Goal: Task Accomplishment & Management: Use online tool/utility

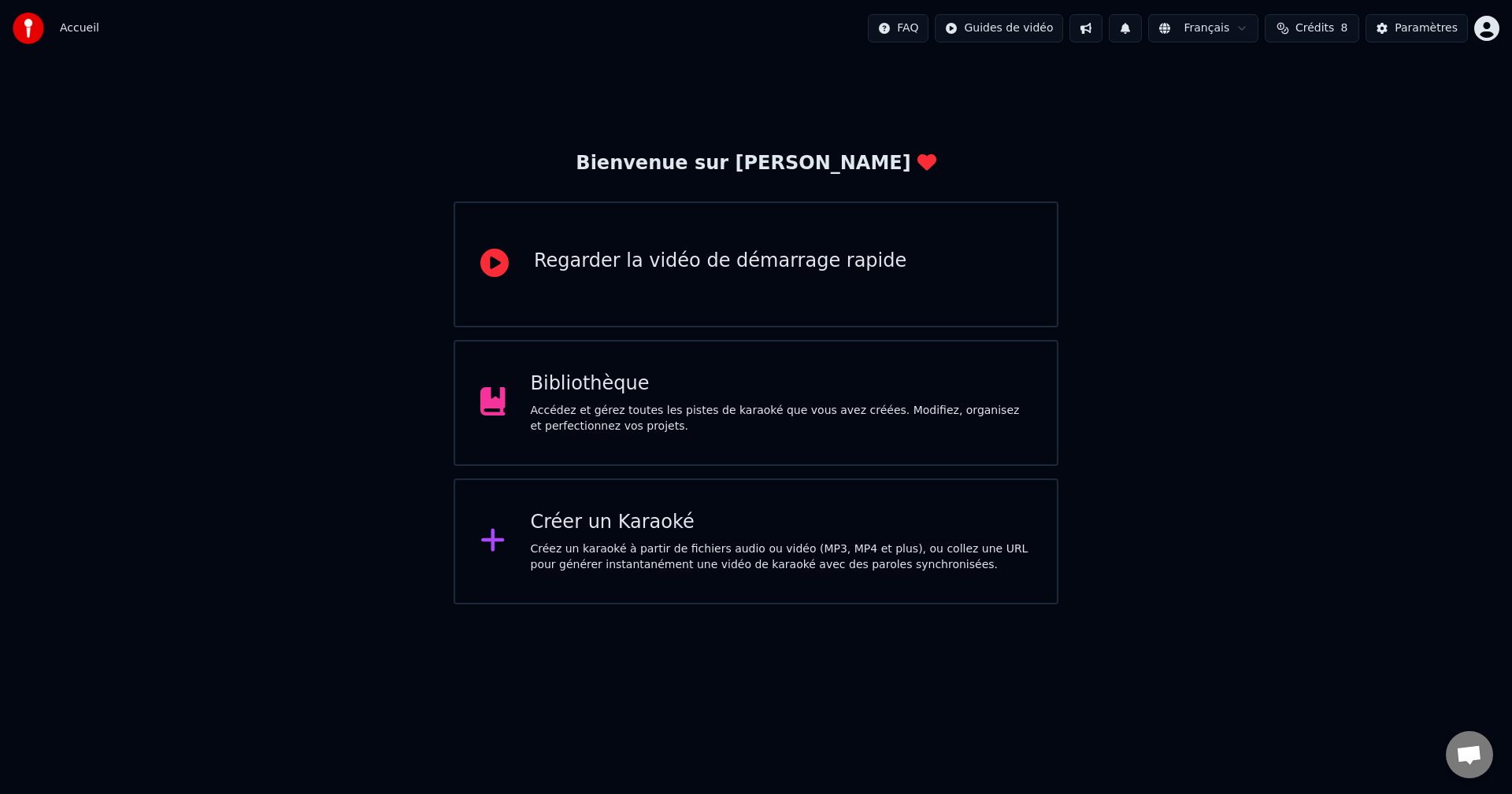
click at [645, 544] on div "Créez un karaoké à partir de fichiers audio ou vidéo (MP3, MP4 et plus), ou col…" at bounding box center [781, 557] width 502 height 31
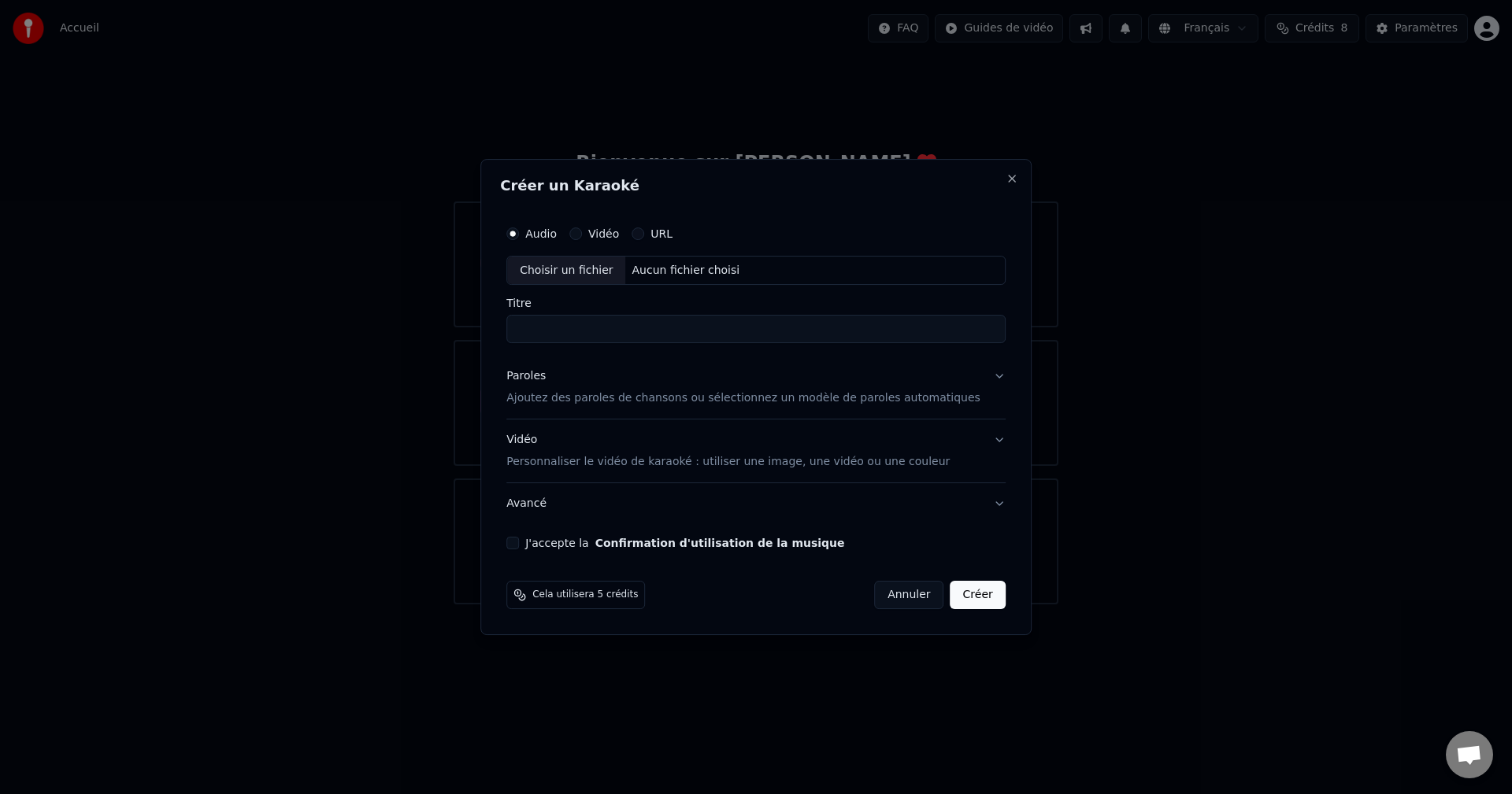
click at [596, 268] on div "Choisir un fichier" at bounding box center [565, 271] width 118 height 28
type input "**********"
click at [599, 402] on p "Ajoutez des paroles de chansons ou sélectionnez un modèle de paroles automatiqu…" at bounding box center [742, 399] width 474 height 16
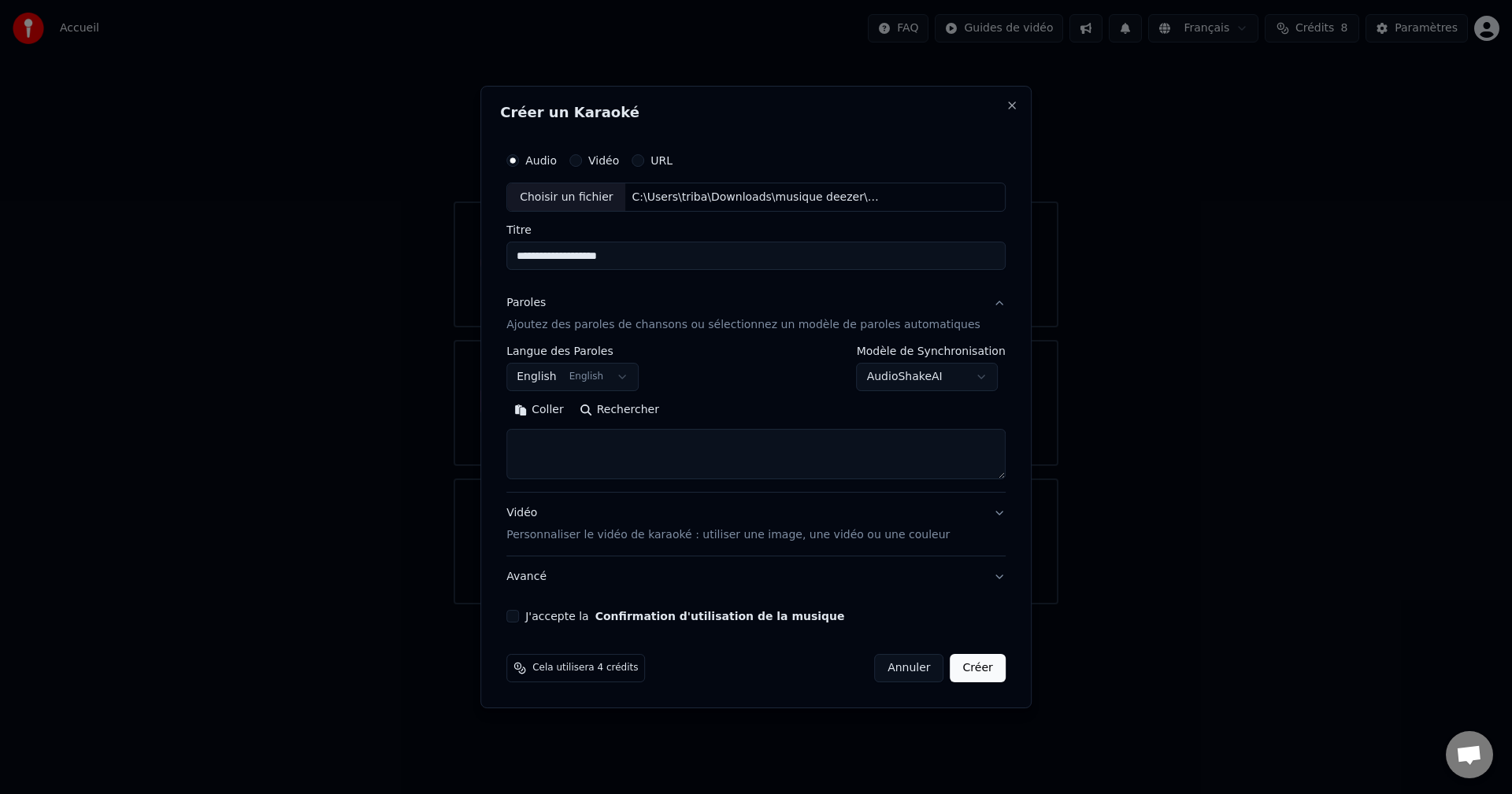
click at [599, 441] on textarea at bounding box center [756, 455] width 499 height 50
click at [640, 374] on body "**********" at bounding box center [756, 302] width 1512 height 605
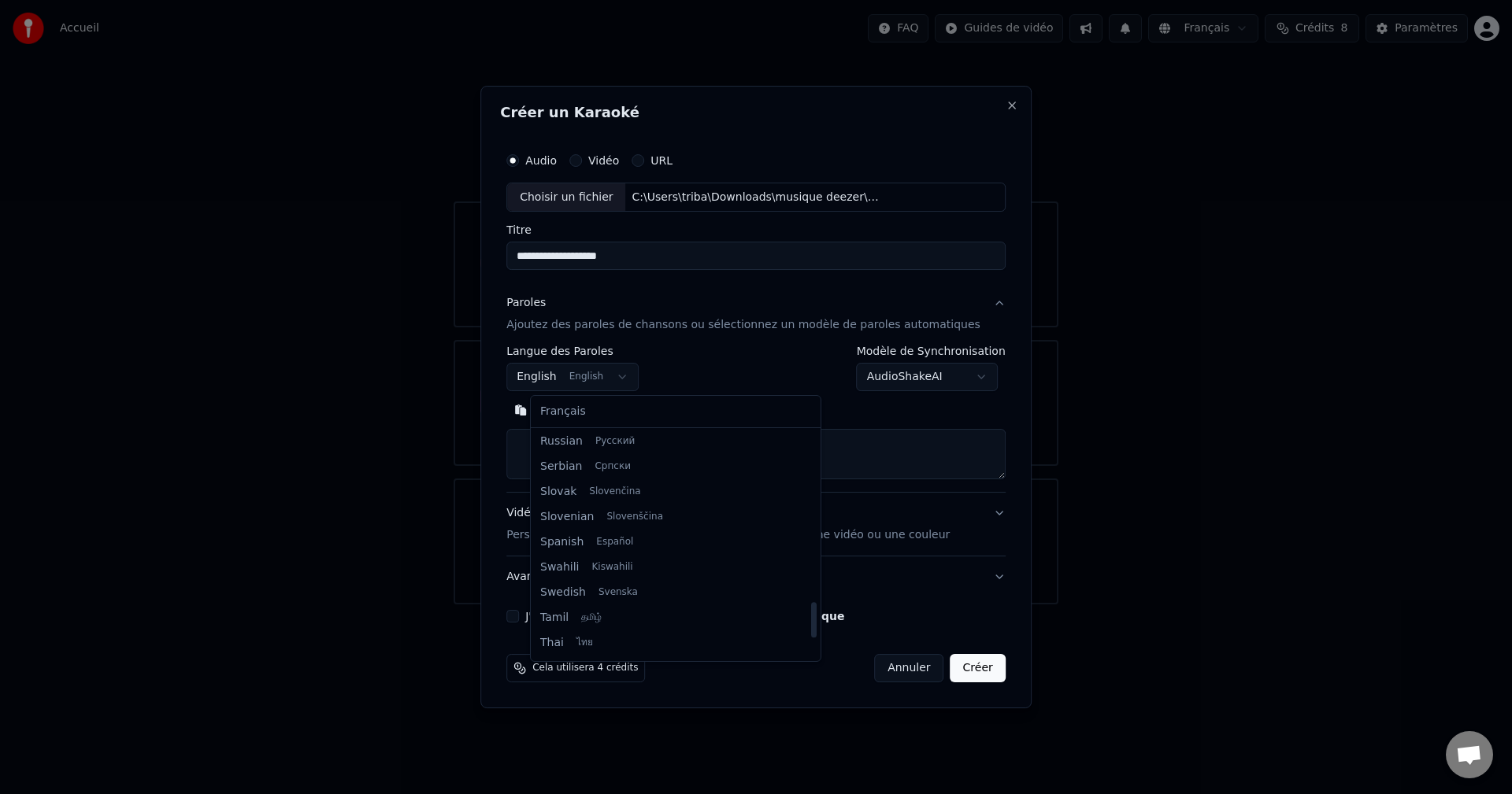
scroll to position [1149, 0]
select select "**"
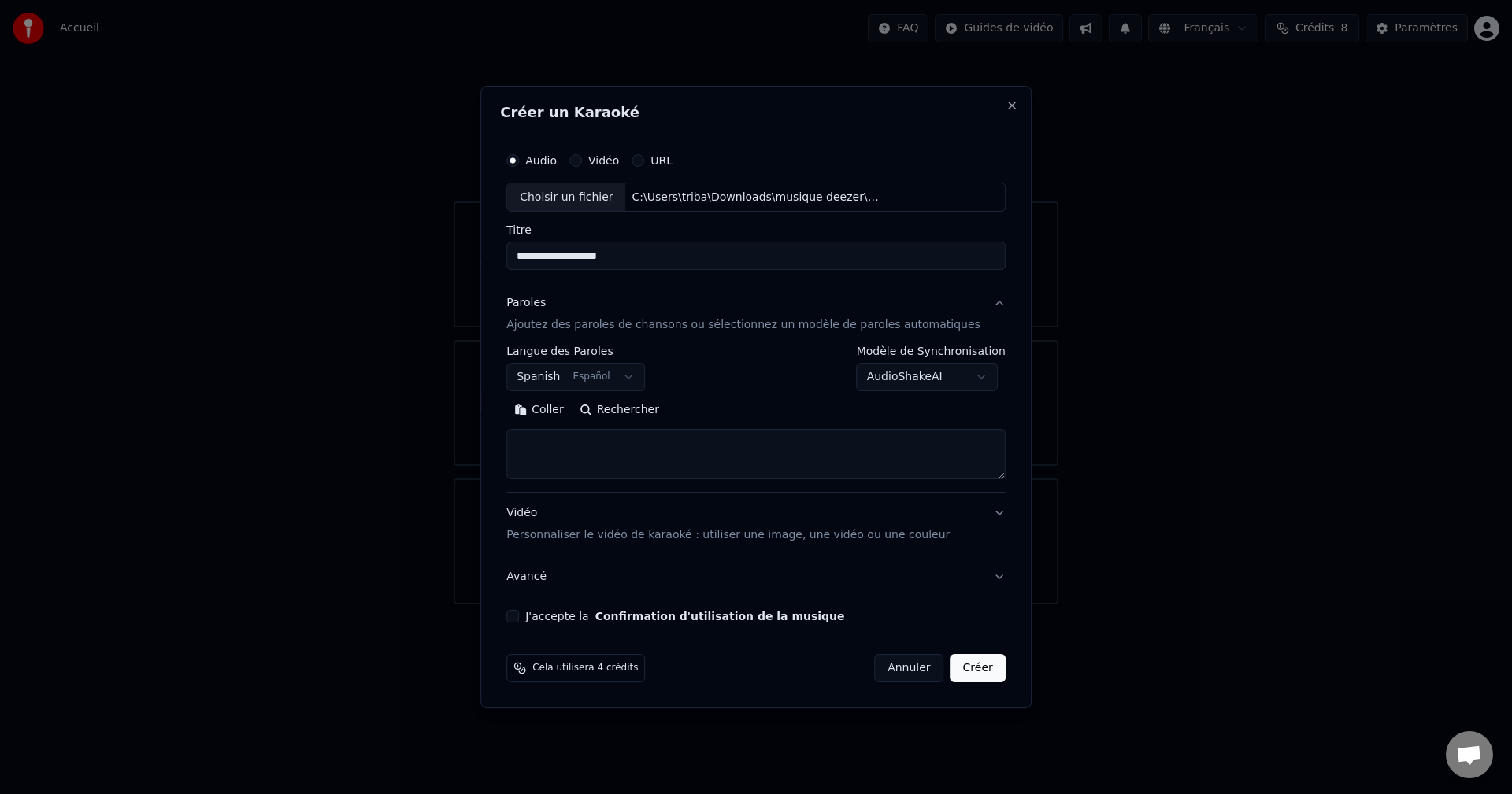
click at [597, 446] on textarea at bounding box center [756, 455] width 499 height 50
click at [572, 408] on button "Coller" at bounding box center [538, 411] width 65 height 26
click at [519, 617] on button "J'accepte la Confirmation d'utilisation de la musique" at bounding box center [512, 616] width 12 height 12
click at [977, 513] on button "Vidéo Personnaliser le vidéo de karaoké : utiliser une image, une vidéo ou une …" at bounding box center [756, 525] width 499 height 63
type textarea "**********"
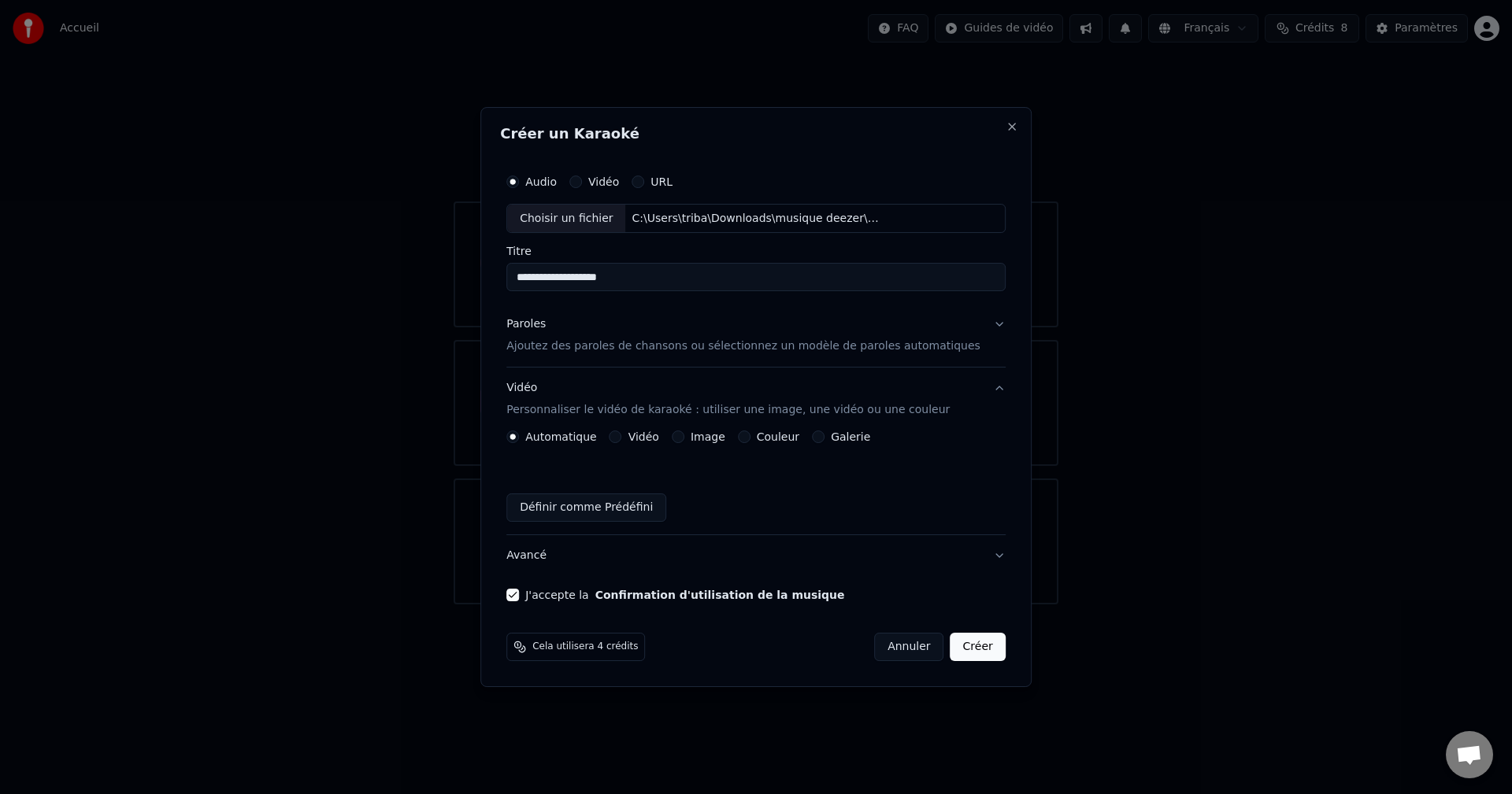
click at [684, 436] on button "Image" at bounding box center [677, 437] width 12 height 12
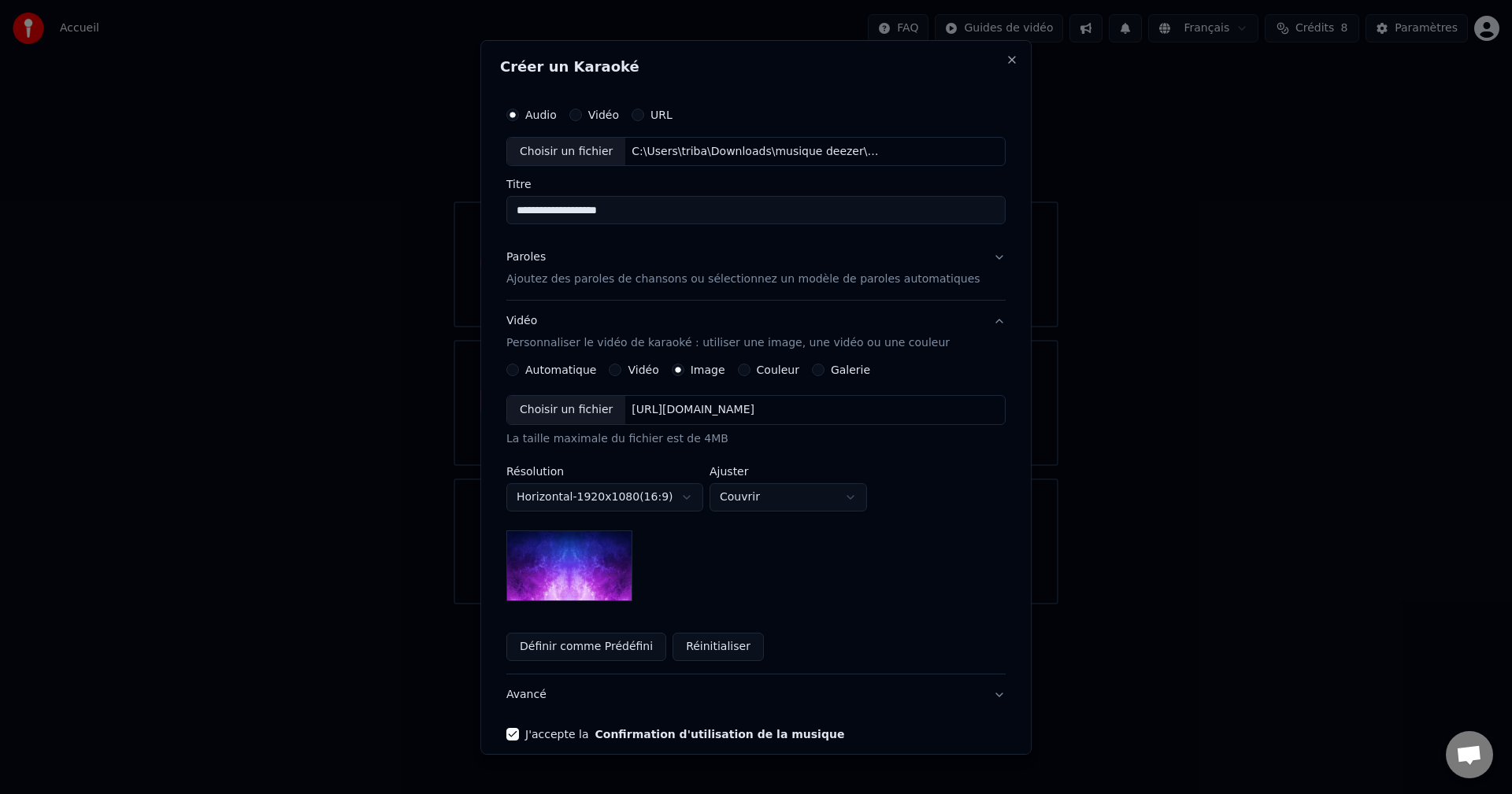
click at [604, 414] on div "Choisir un fichier" at bounding box center [565, 410] width 118 height 28
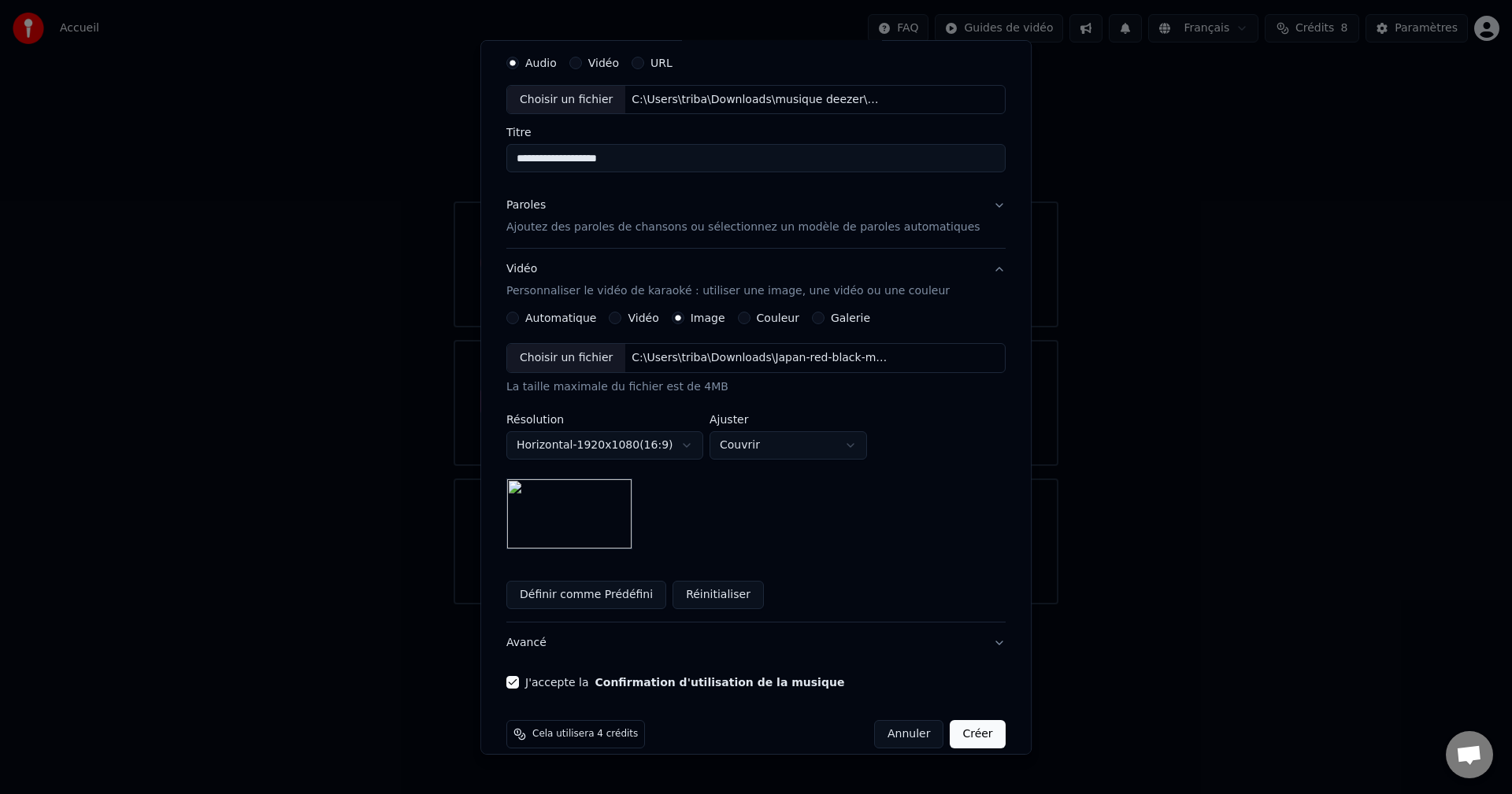
scroll to position [72, 0]
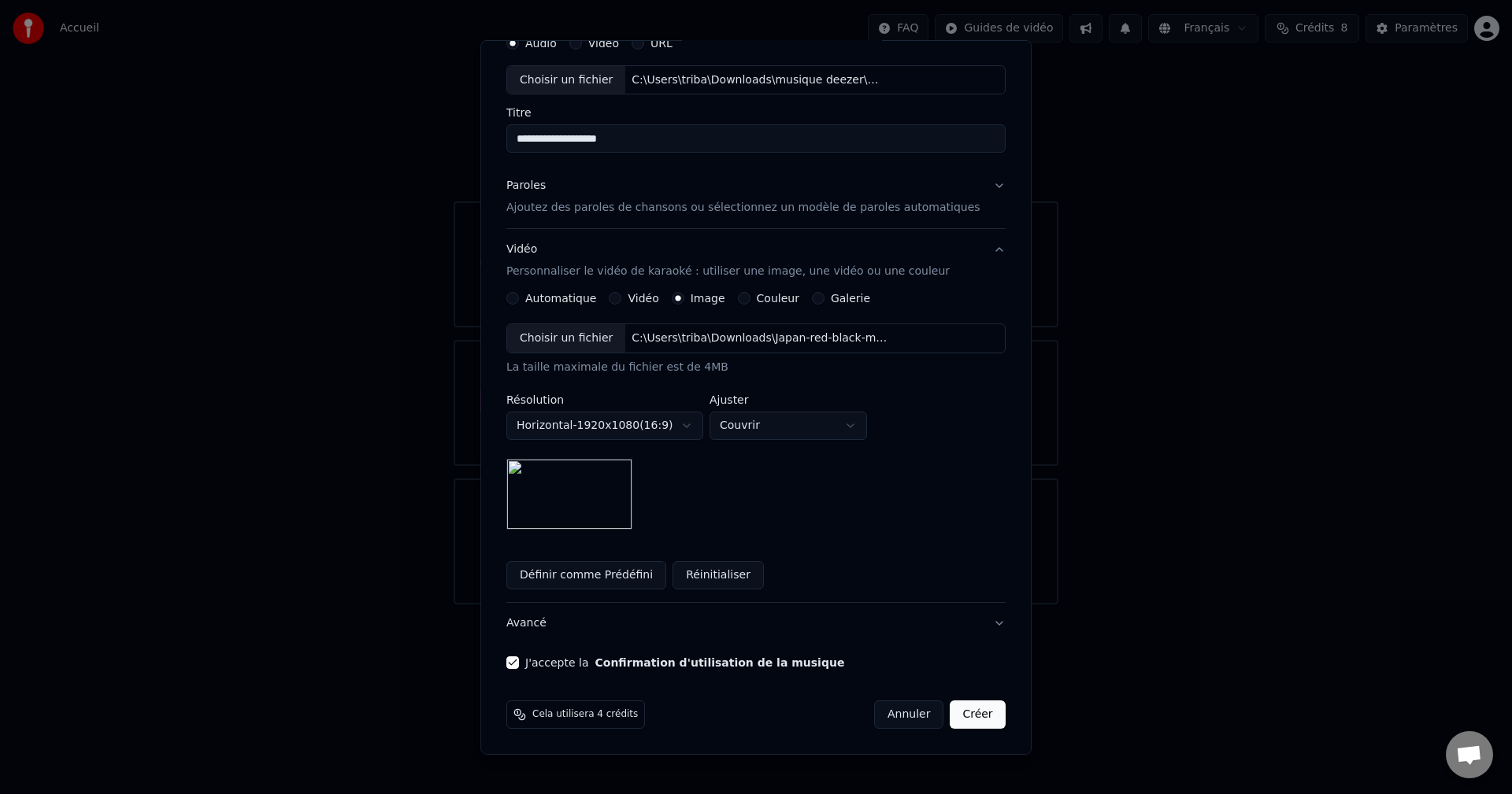
click at [952, 717] on button "Créer" at bounding box center [977, 715] width 55 height 28
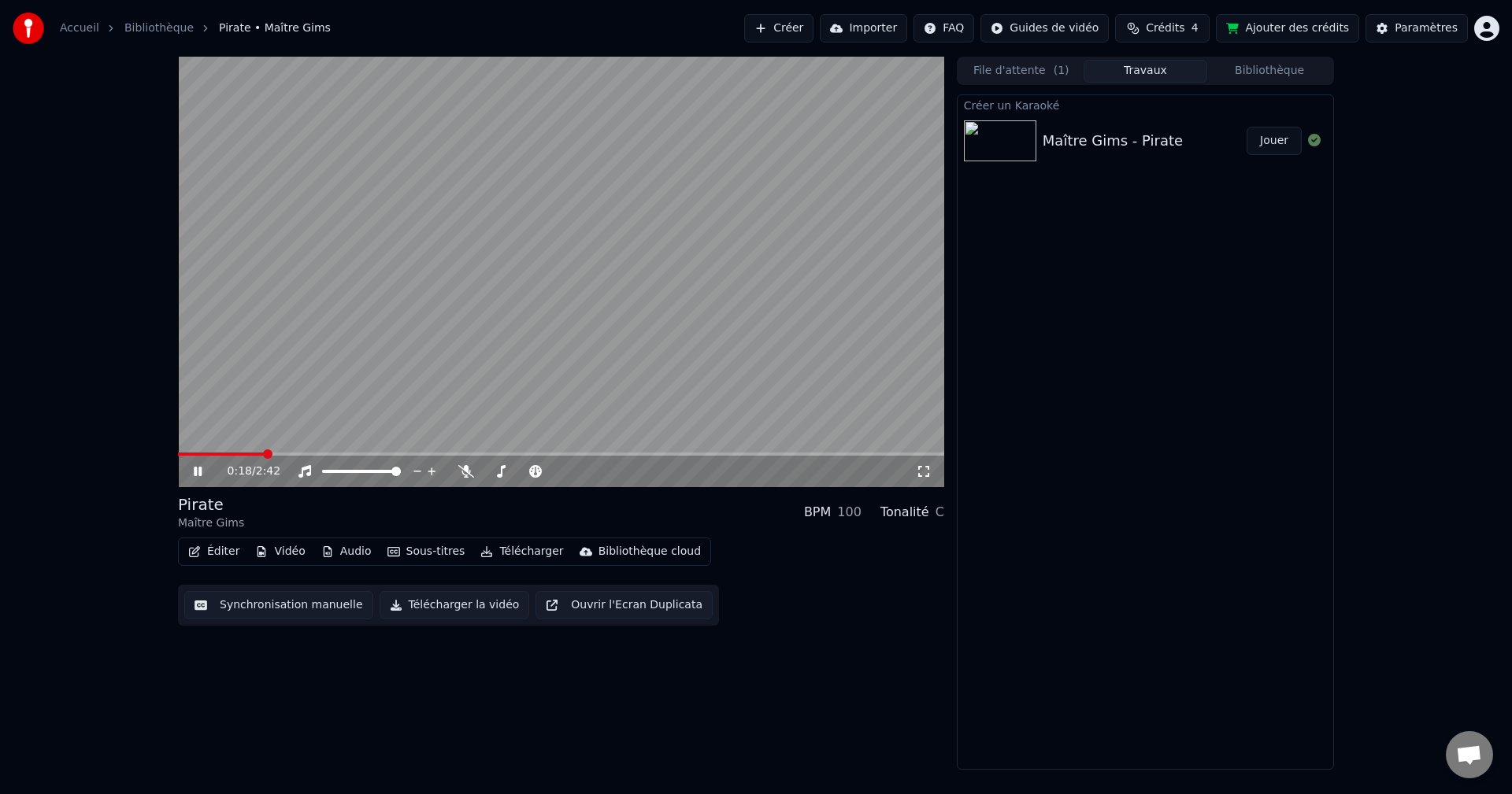
click at [200, 473] on icon at bounding box center [198, 471] width 8 height 9
click at [467, 470] on icon at bounding box center [466, 471] width 16 height 12
click at [202, 458] on span at bounding box center [206, 454] width 9 height 9
click at [195, 470] on icon at bounding box center [197, 471] width 9 height 11
click at [220, 557] on button "Éditer" at bounding box center [213, 552] width 63 height 22
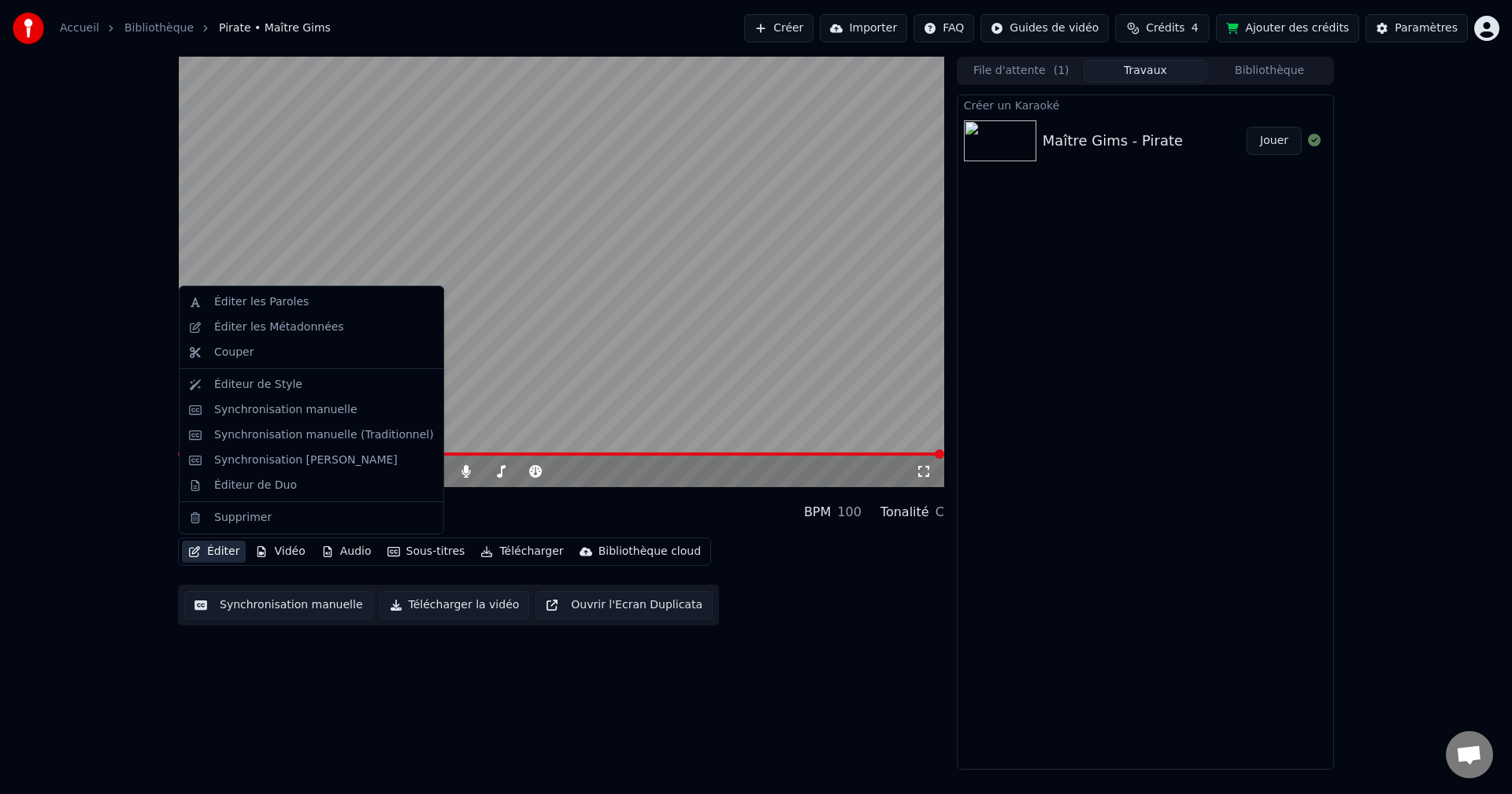
click at [351, 703] on div "2:42 / 2:42 Pirate Maître Gims BPM 100 Tonalité C Éditer Vidéo Audio Sous-titre…" at bounding box center [561, 413] width 766 height 713
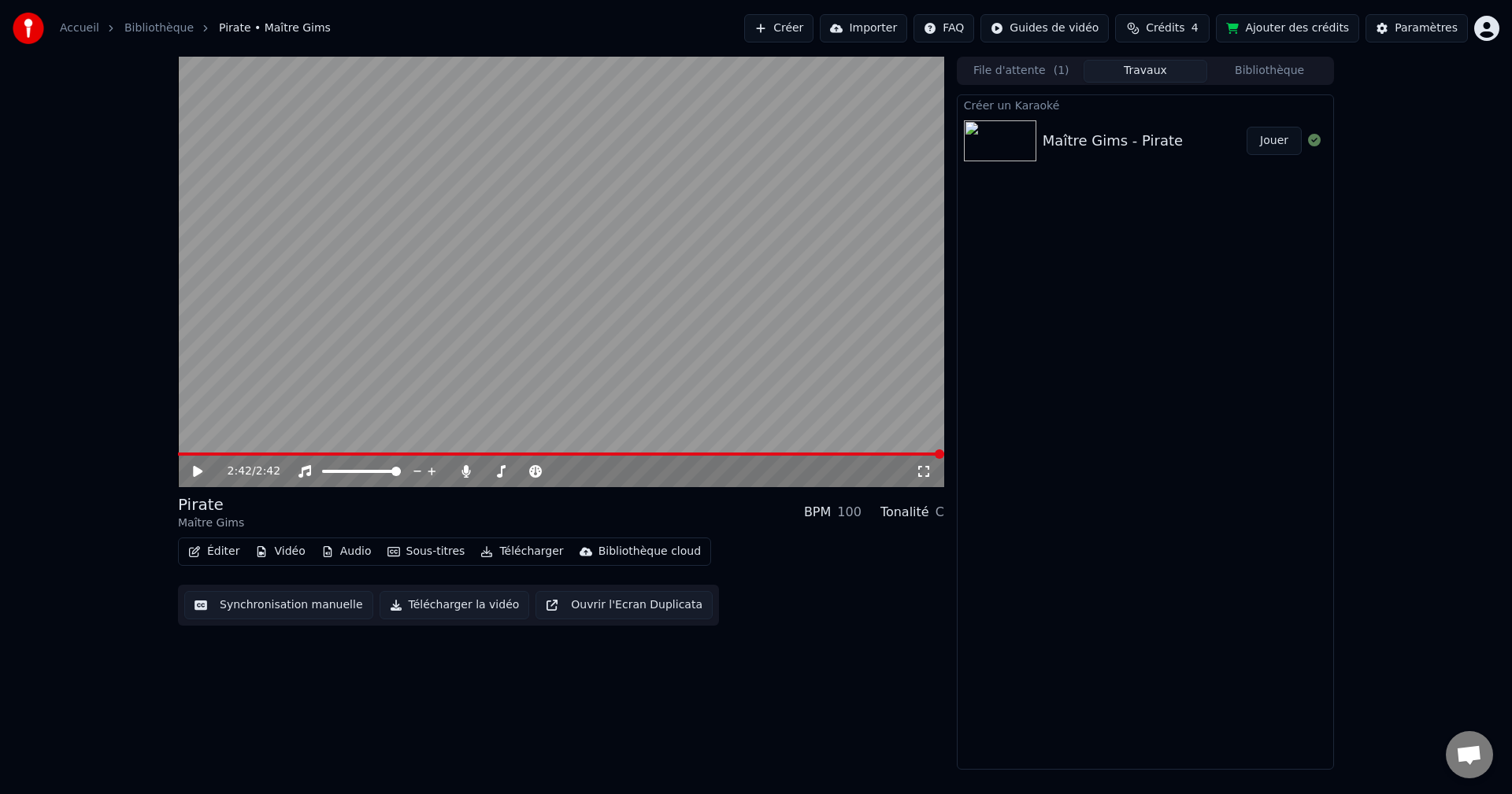
click at [284, 550] on button "Vidéo" at bounding box center [279, 552] width 62 height 22
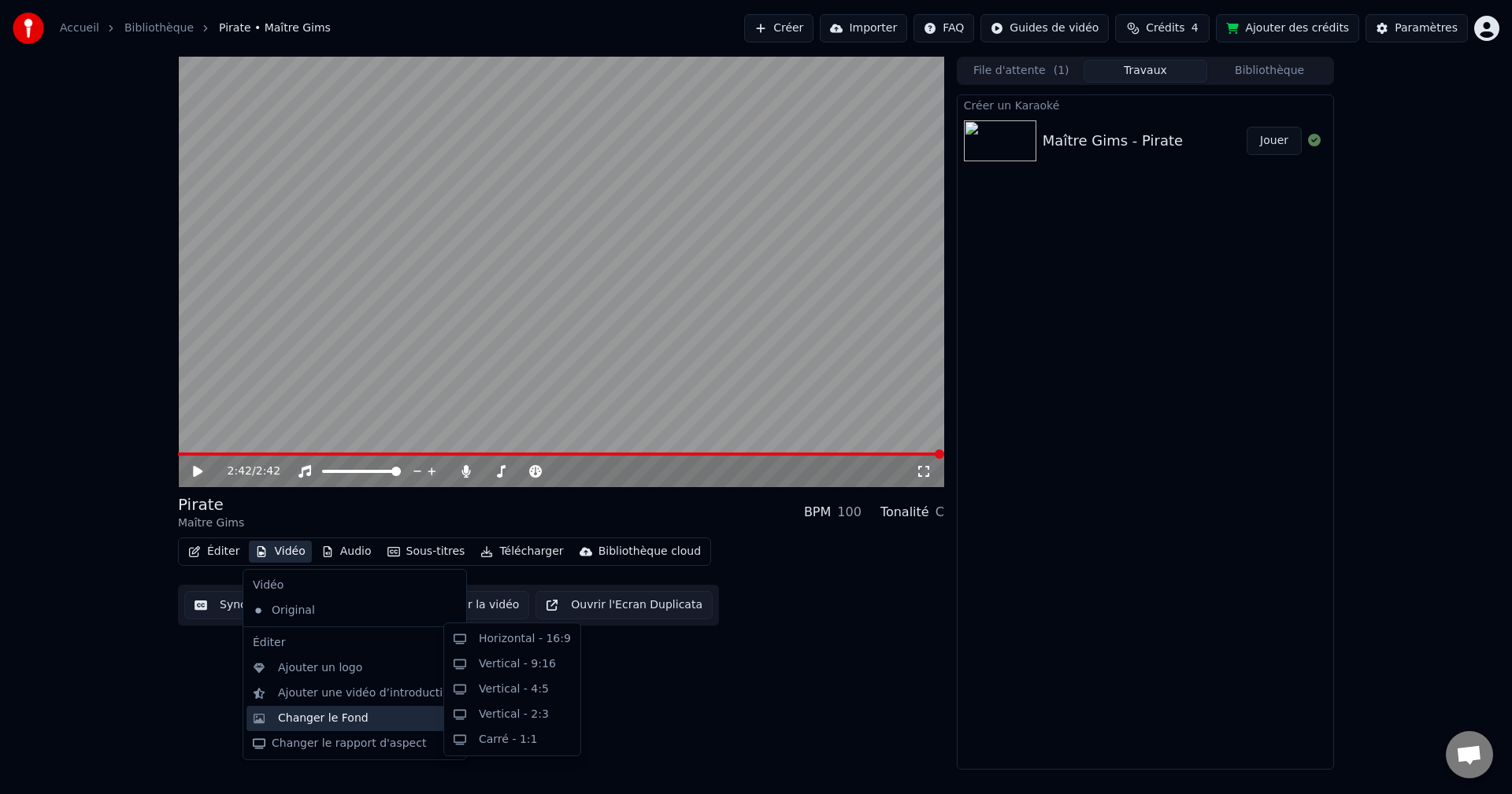
click at [330, 712] on div "Changer le Fond" at bounding box center [323, 718] width 91 height 16
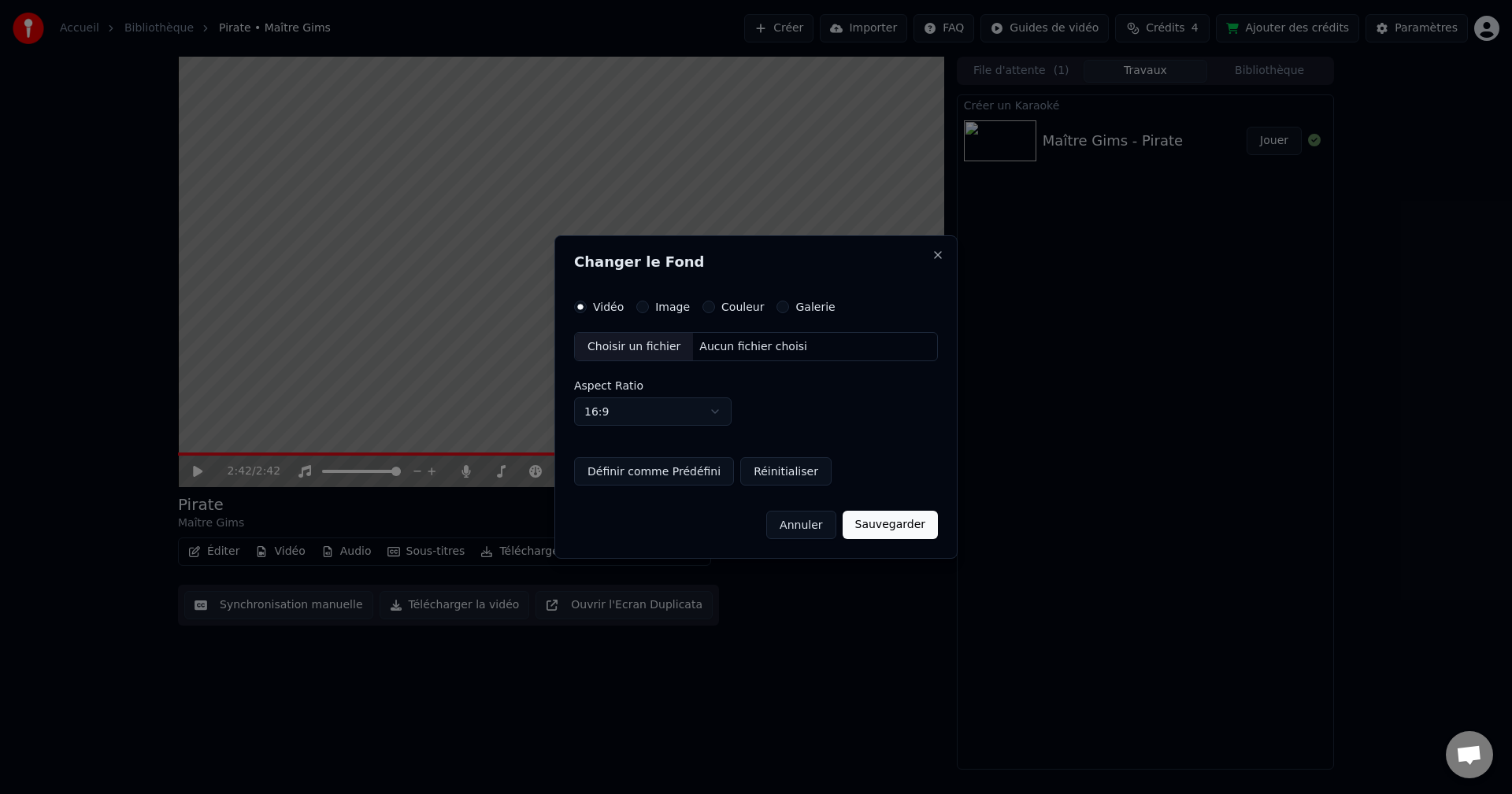
click at [646, 348] on div "Choisir un fichier" at bounding box center [634, 347] width 118 height 28
click at [638, 349] on div "Choisir un fichier" at bounding box center [634, 347] width 118 height 28
click at [669, 307] on label "Image" at bounding box center [672, 306] width 35 height 11
click at [648, 307] on button "Image" at bounding box center [642, 306] width 12 height 12
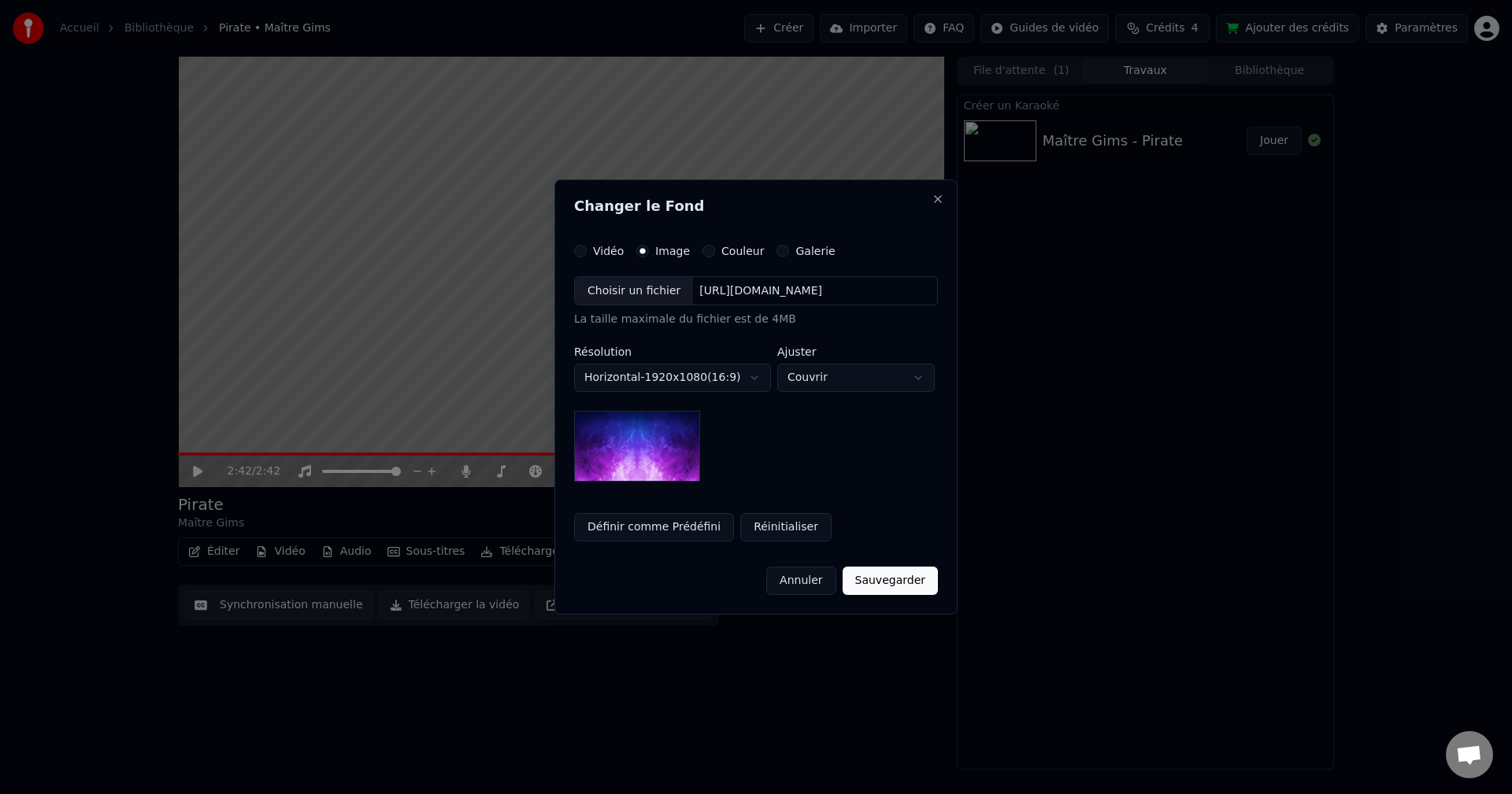
click at [640, 290] on div "Choisir un fichier" at bounding box center [634, 291] width 118 height 28
click at [882, 582] on button "Sauvegarder" at bounding box center [891, 581] width 96 height 28
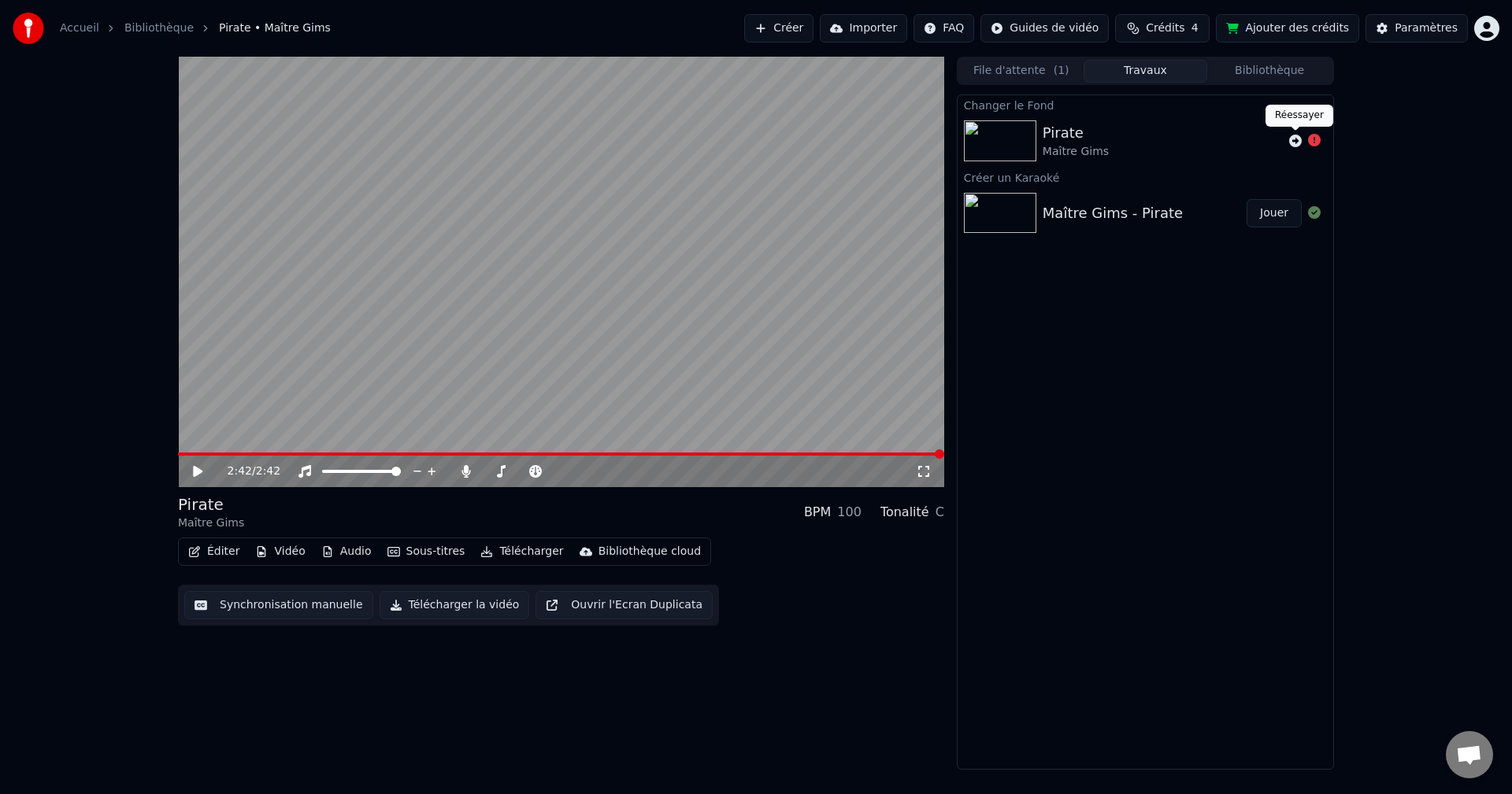
click at [1294, 140] on icon at bounding box center [1294, 140] width 12 height 12
click at [1286, 138] on div at bounding box center [1305, 141] width 44 height 19
click at [1293, 140] on icon at bounding box center [1294, 140] width 12 height 12
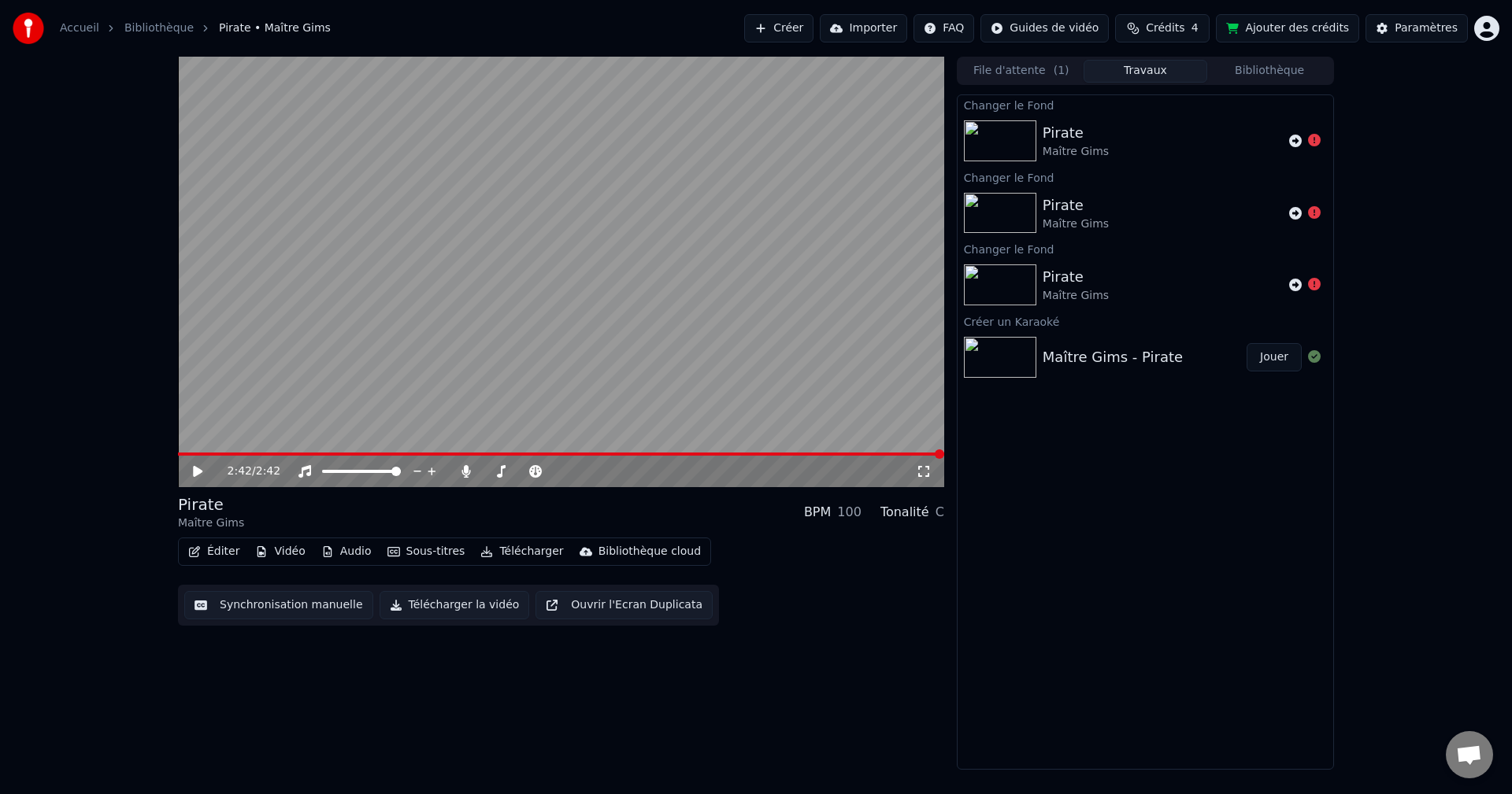
click at [1293, 140] on icon at bounding box center [1294, 140] width 12 height 12
click at [281, 553] on button "Vidéo" at bounding box center [279, 552] width 62 height 22
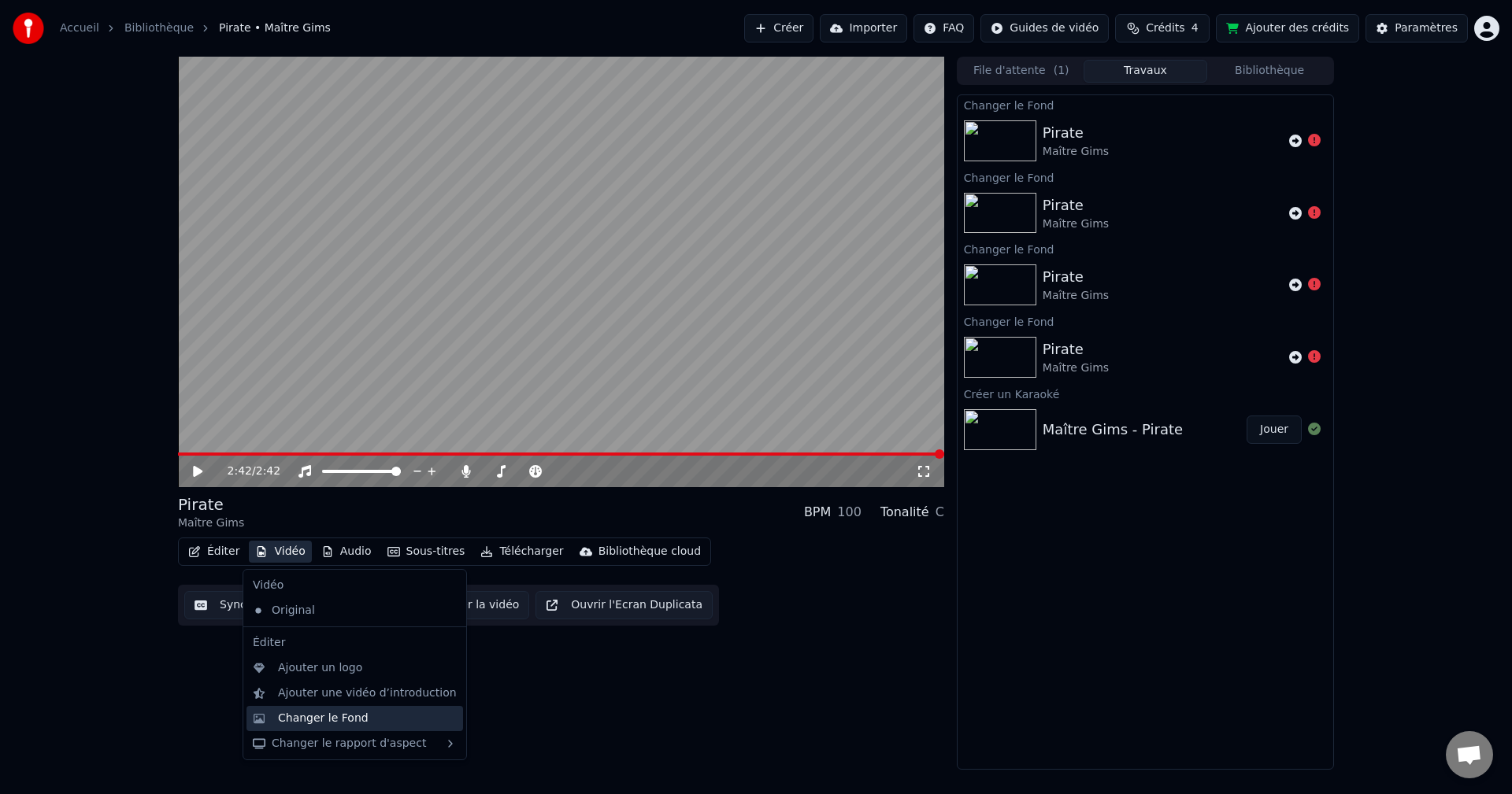
click at [316, 718] on div "Changer le Fond" at bounding box center [323, 718] width 91 height 16
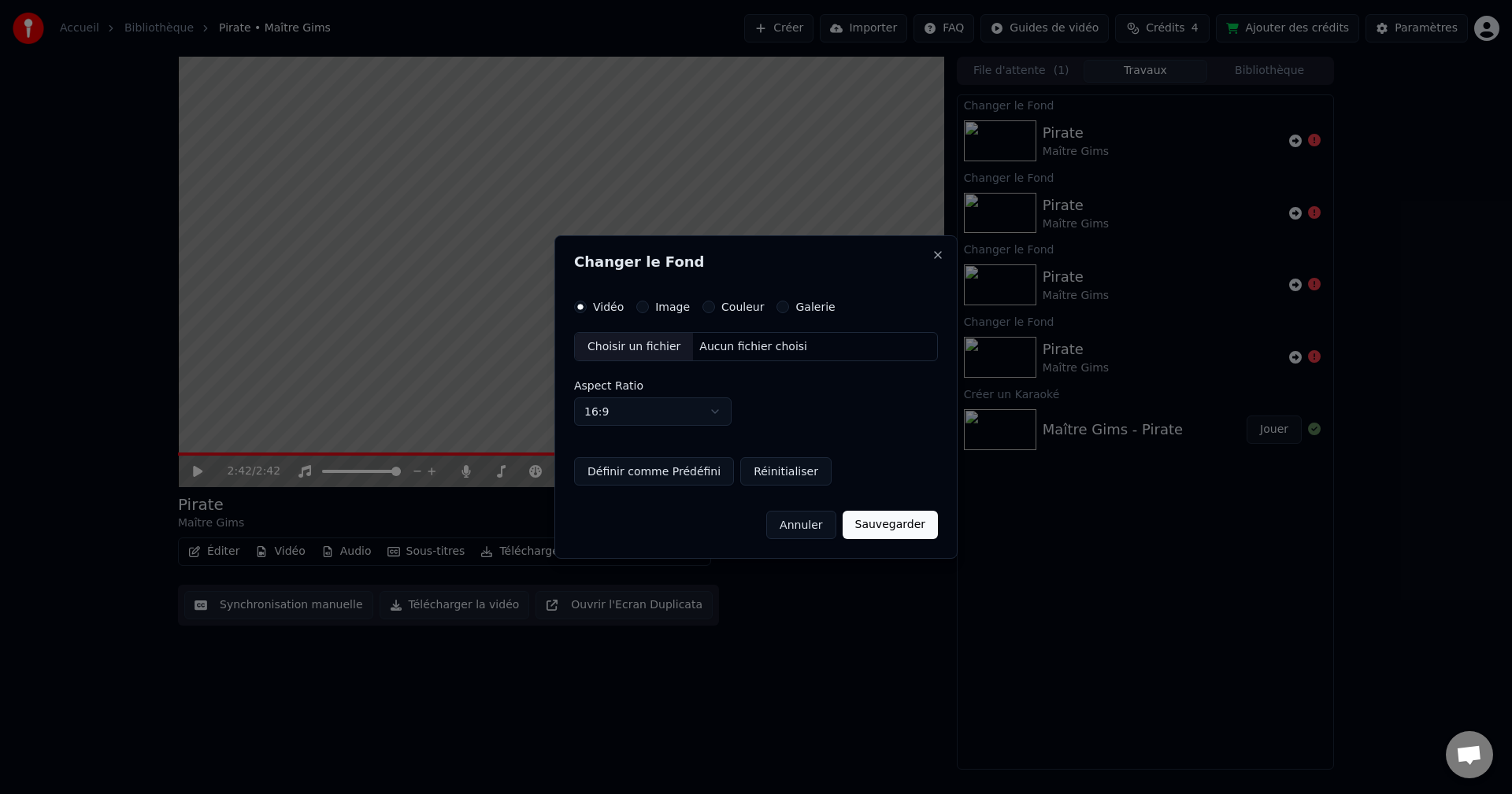
click at [658, 305] on label "Image" at bounding box center [672, 306] width 35 height 11
click at [648, 305] on button "Image" at bounding box center [642, 306] width 12 height 12
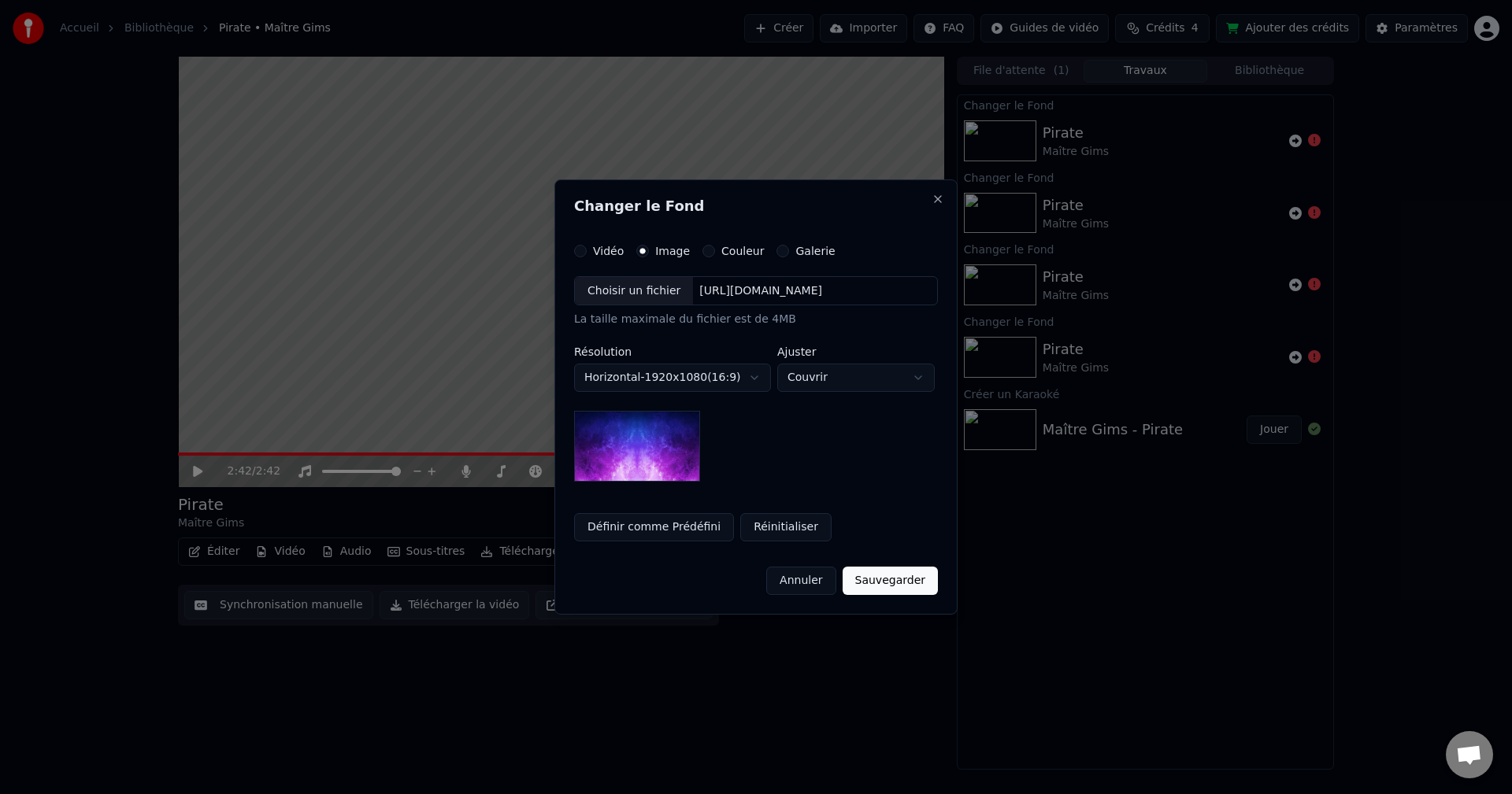
click at [649, 299] on div "Choisir un fichier" at bounding box center [634, 291] width 118 height 28
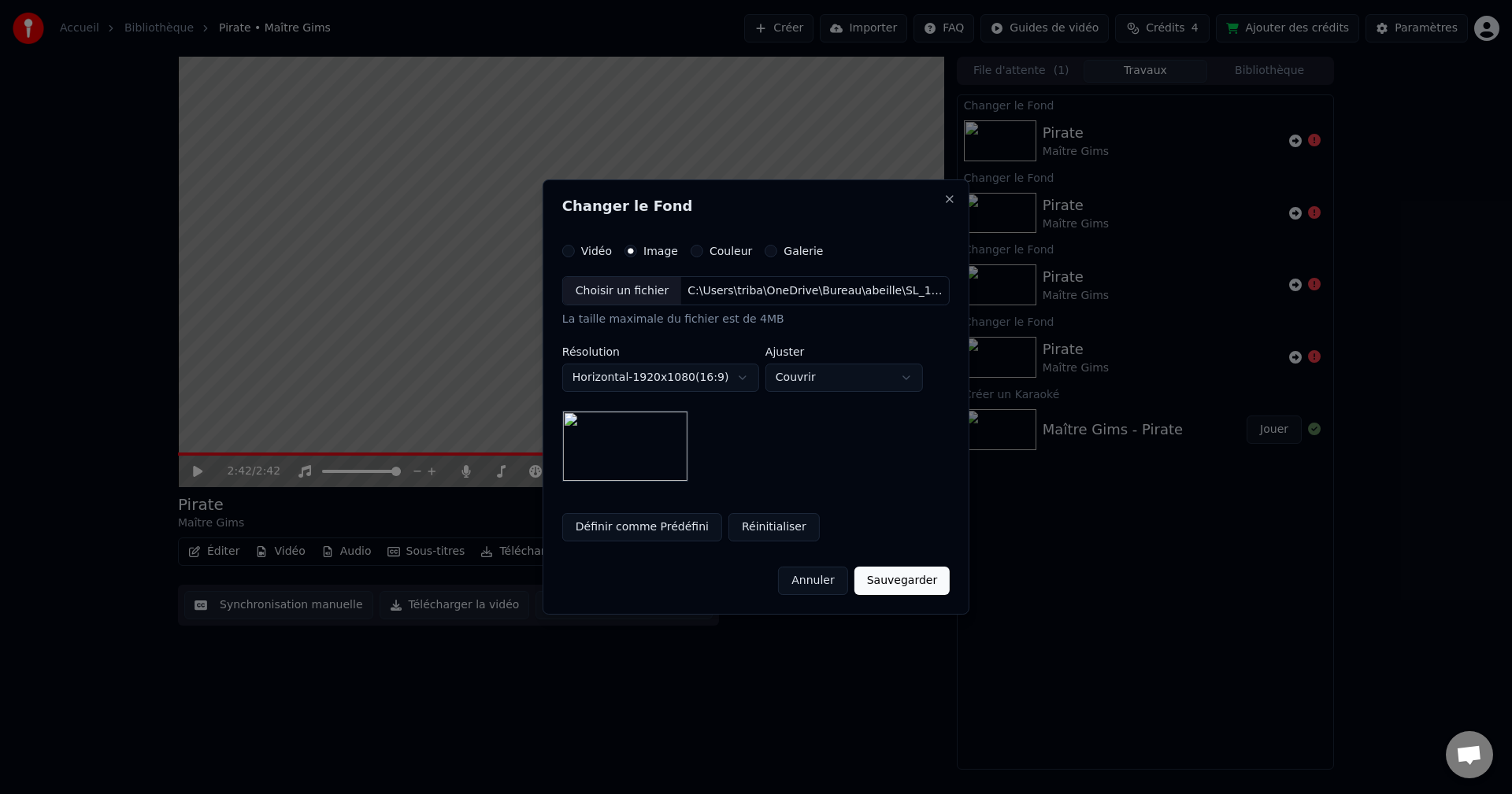
click at [920, 581] on button "Sauvegarder" at bounding box center [902, 581] width 96 height 28
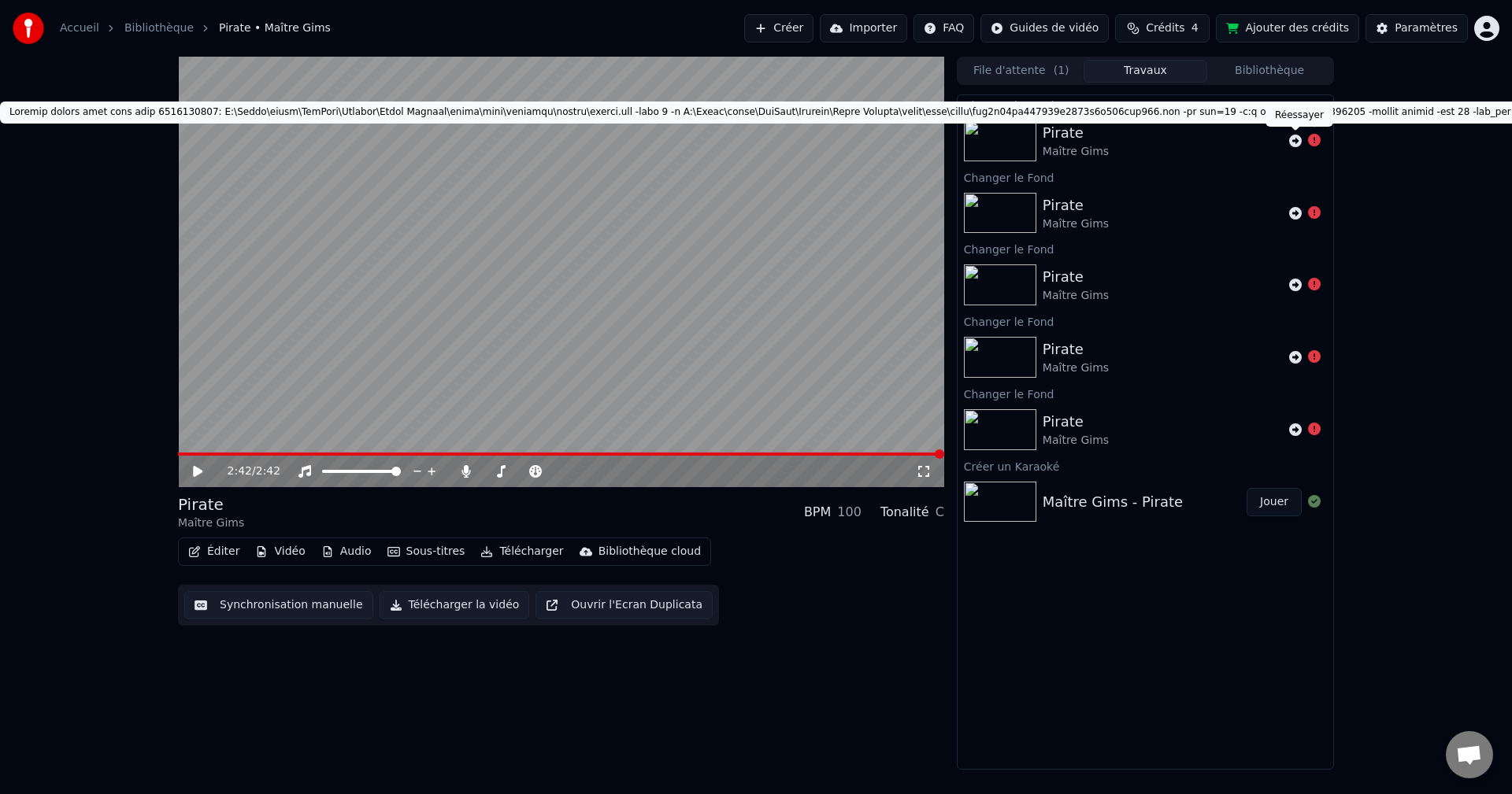
click at [1299, 138] on icon at bounding box center [1294, 140] width 12 height 12
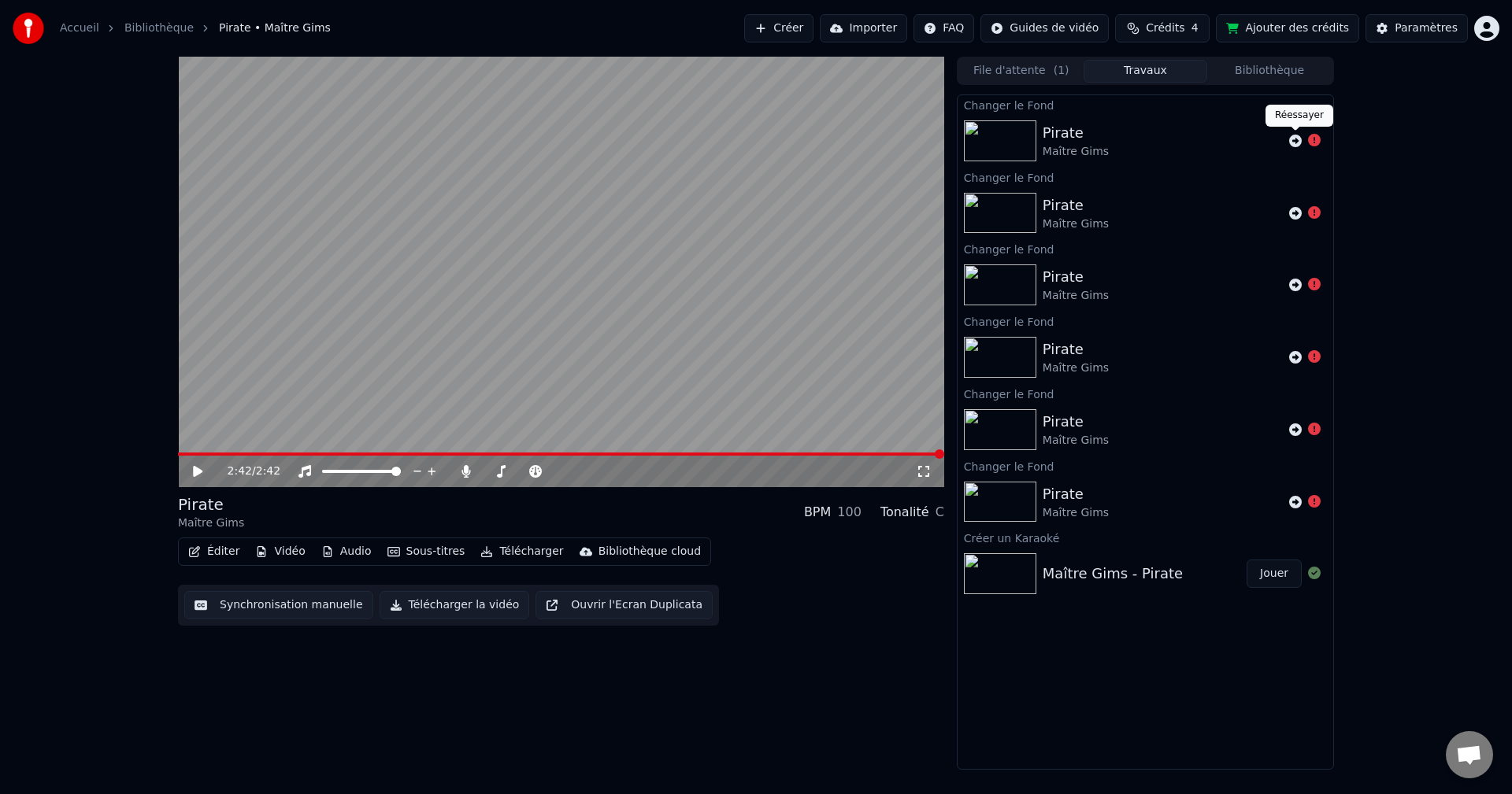
click at [1301, 143] on icon at bounding box center [1294, 140] width 12 height 12
click at [1300, 142] on icon at bounding box center [1294, 140] width 12 height 12
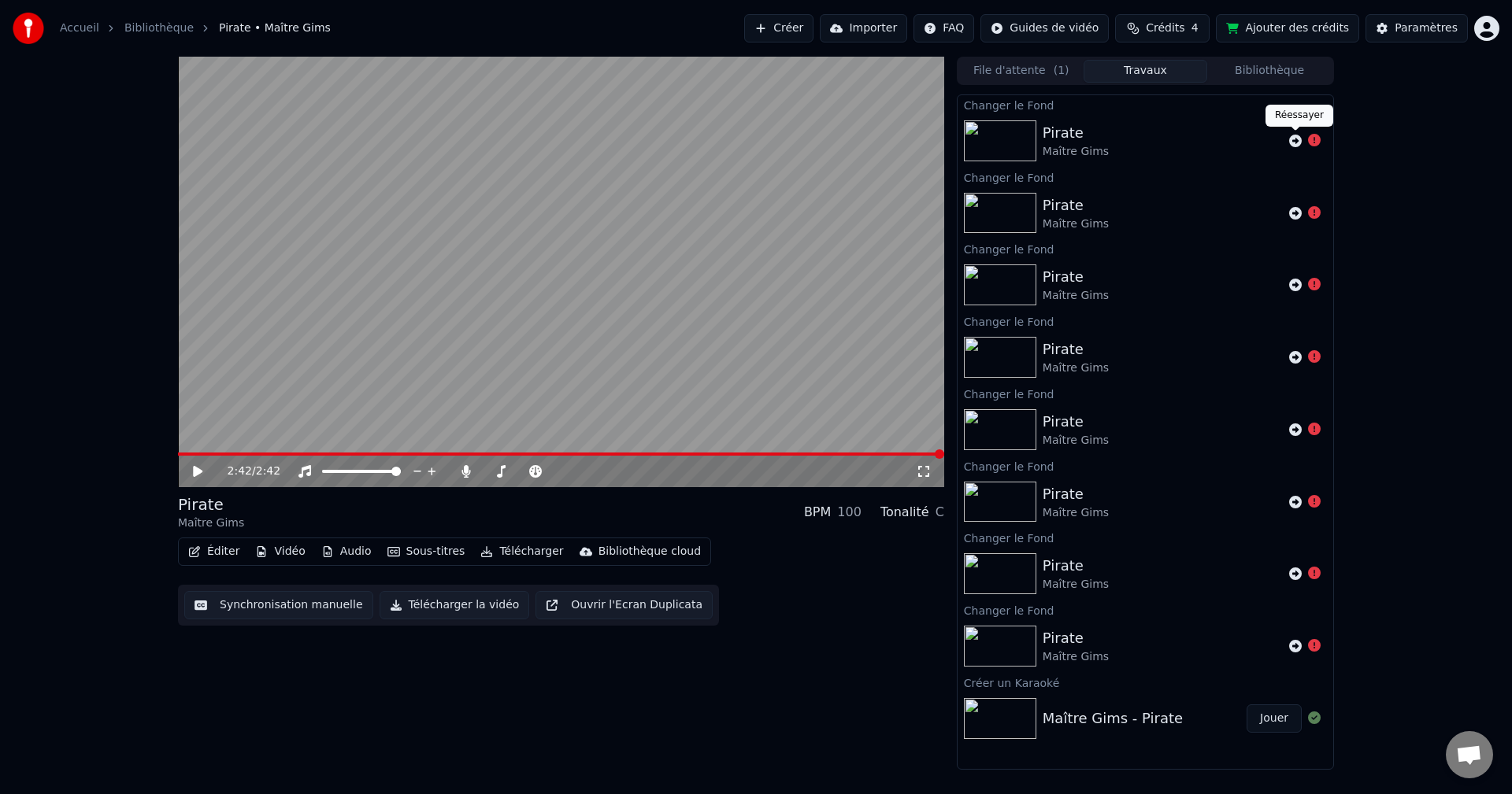
click at [1301, 142] on icon at bounding box center [1294, 140] width 12 height 12
click at [1283, 137] on div at bounding box center [1305, 141] width 44 height 19
click at [1289, 140] on icon at bounding box center [1294, 140] width 12 height 12
click at [1289, 142] on icon at bounding box center [1294, 140] width 12 height 12
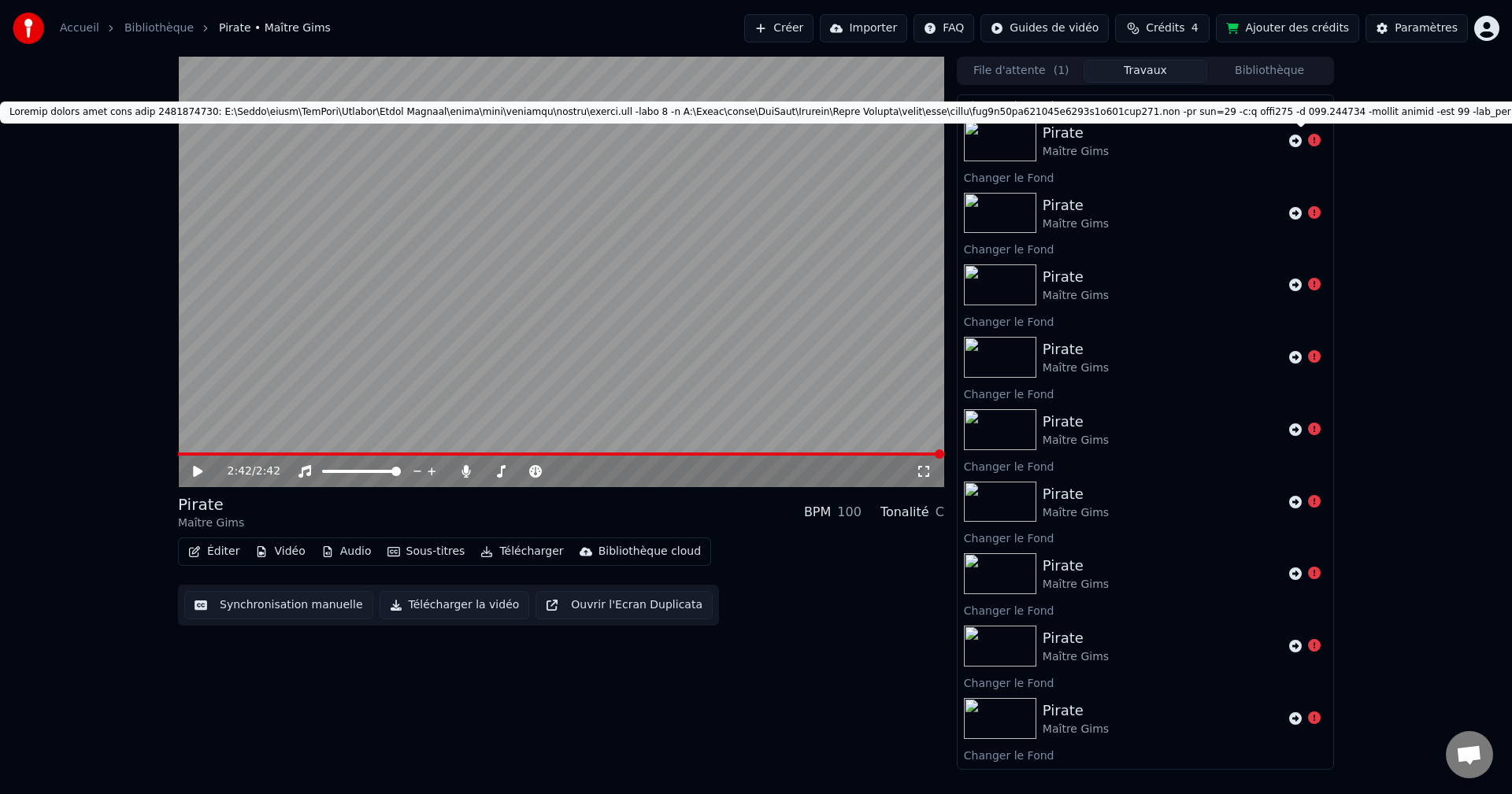
click at [1308, 140] on icon at bounding box center [1313, 139] width 12 height 12
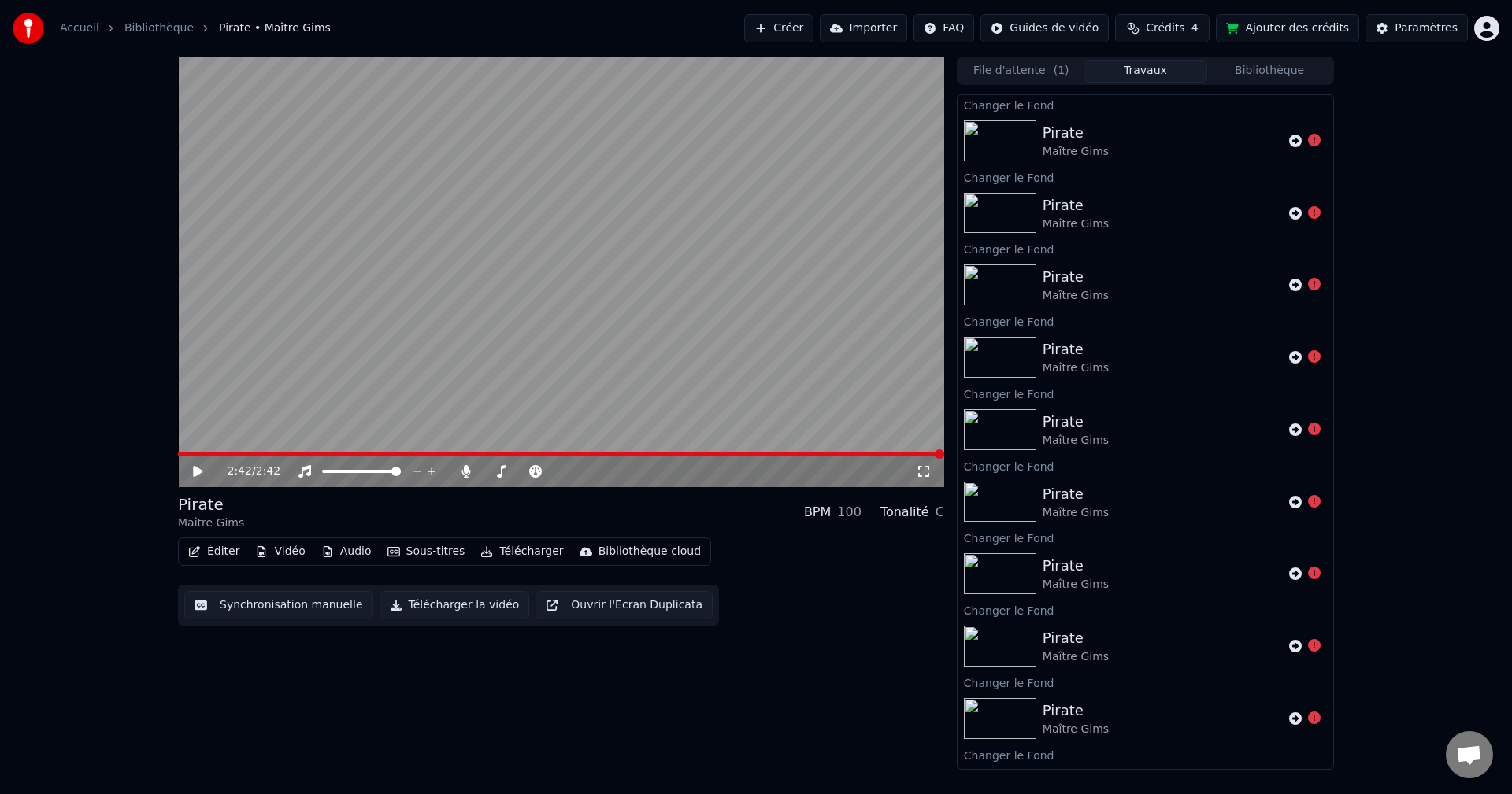
click at [1308, 142] on icon at bounding box center [1313, 139] width 12 height 12
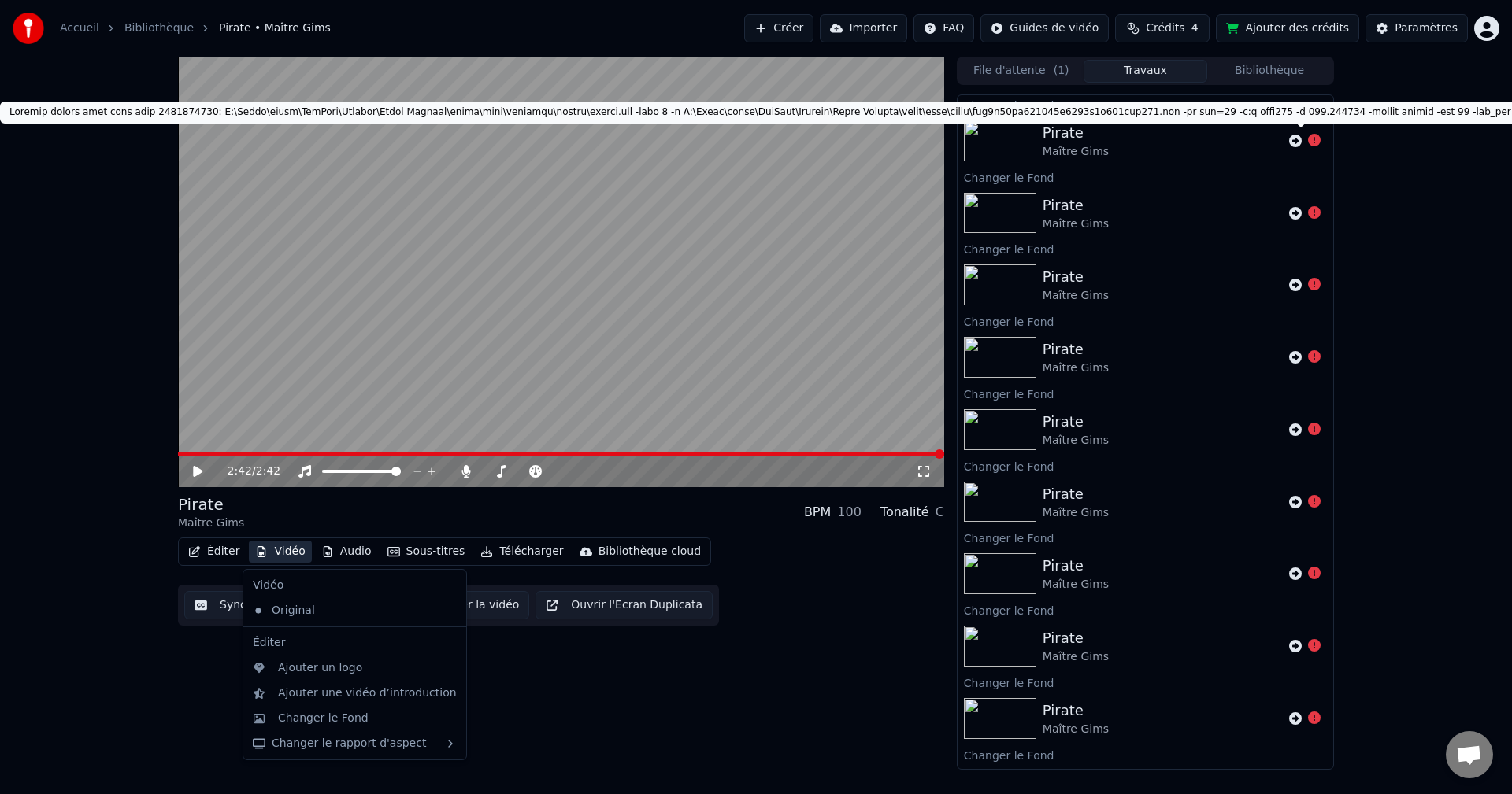
click at [281, 558] on button "Vidéo" at bounding box center [279, 552] width 62 height 22
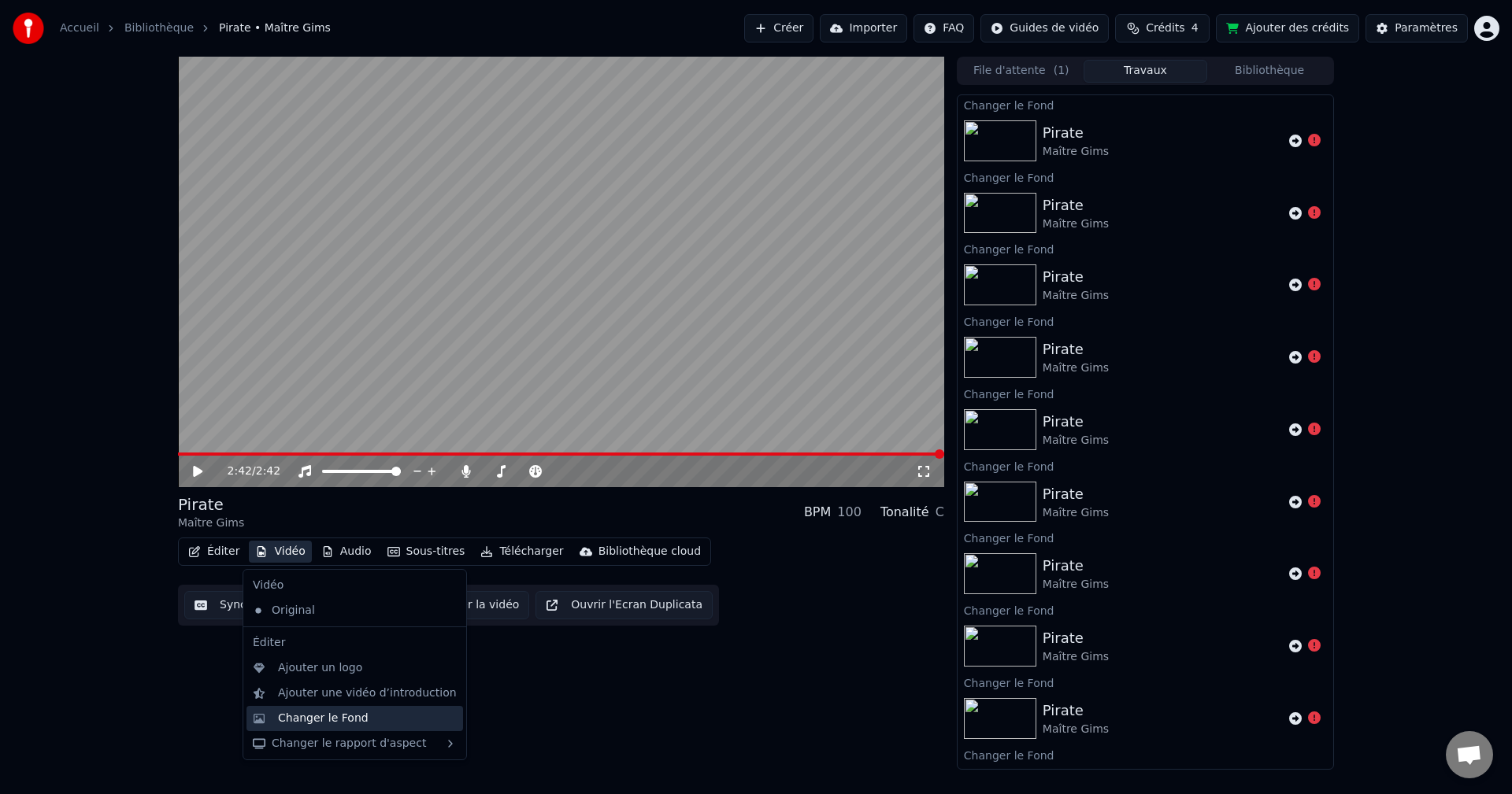
click at [335, 714] on div "Changer le Fond" at bounding box center [323, 718] width 91 height 16
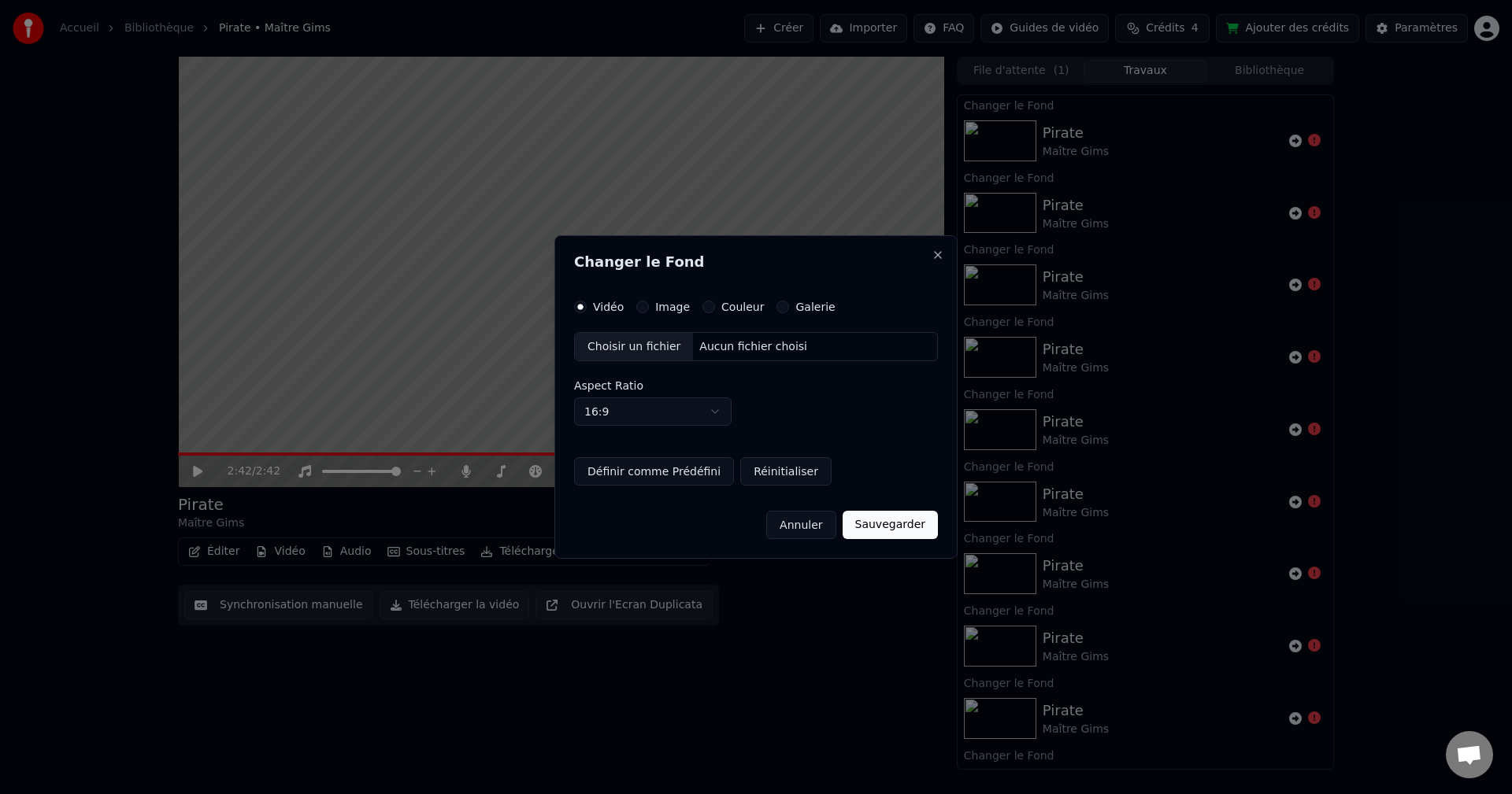
click at [644, 305] on button "Image" at bounding box center [642, 306] width 12 height 12
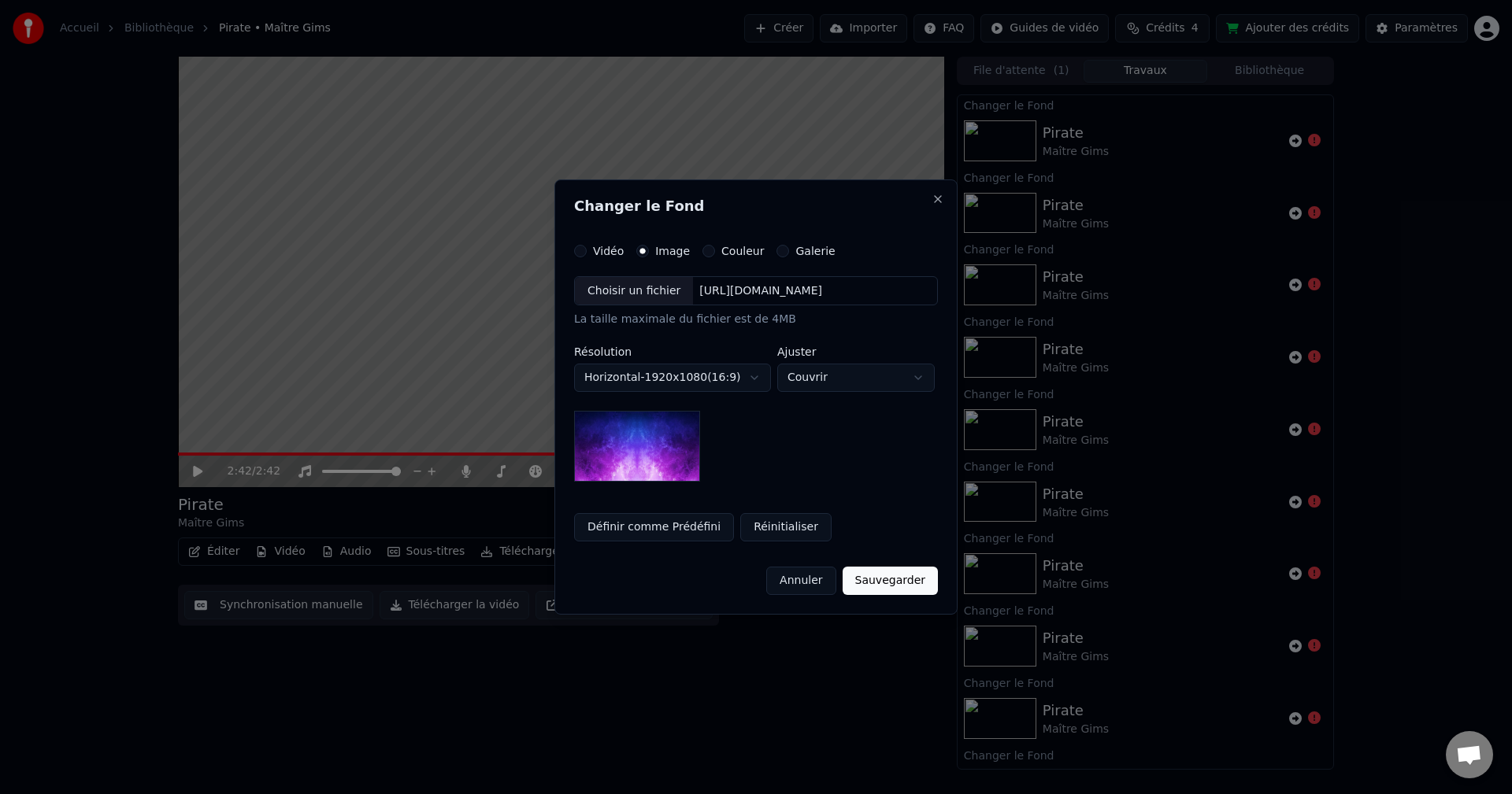
click at [648, 304] on div "Choisir un fichier" at bounding box center [634, 291] width 118 height 28
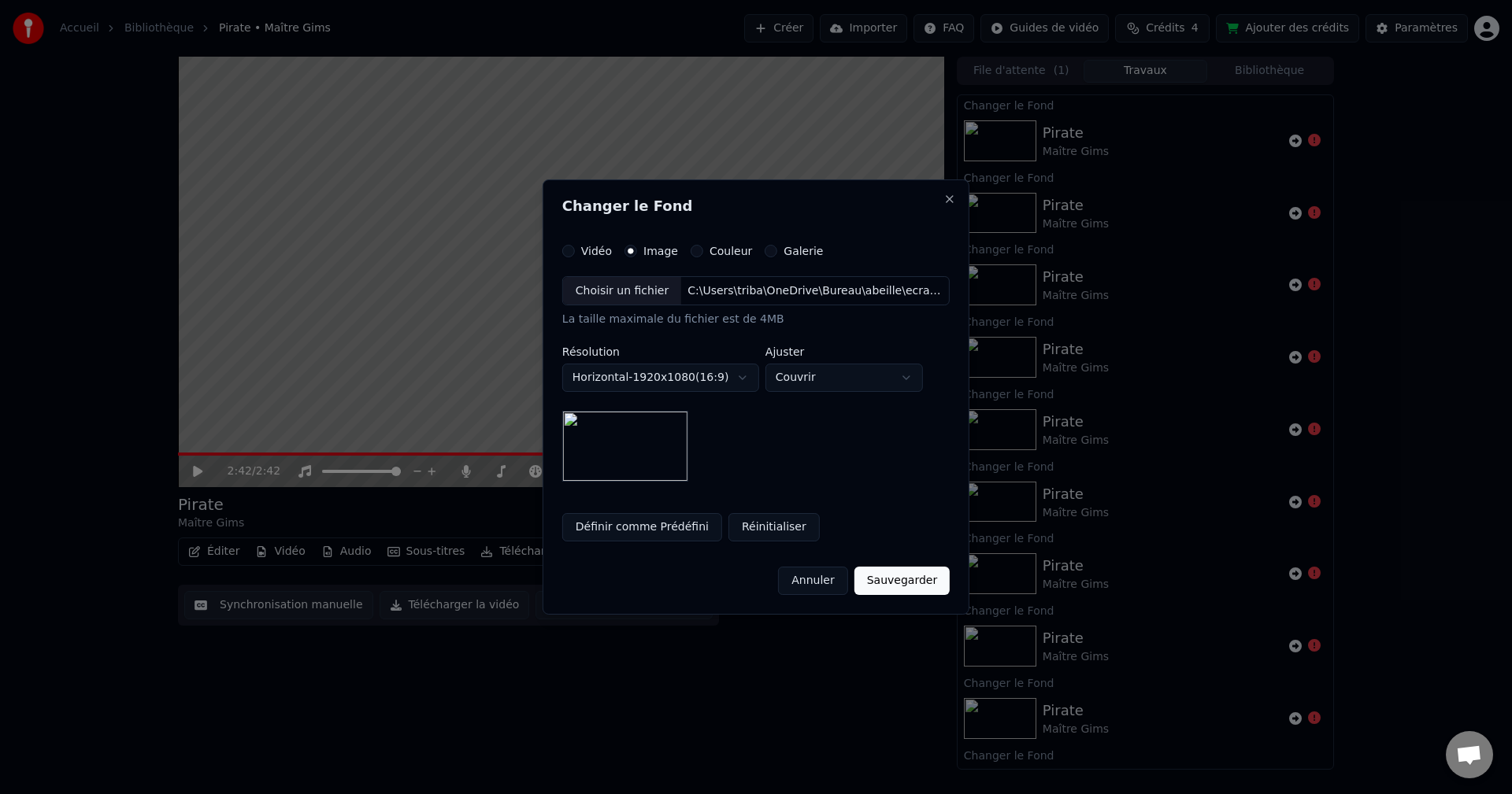
click at [897, 584] on button "Sauvegarder" at bounding box center [902, 581] width 96 height 28
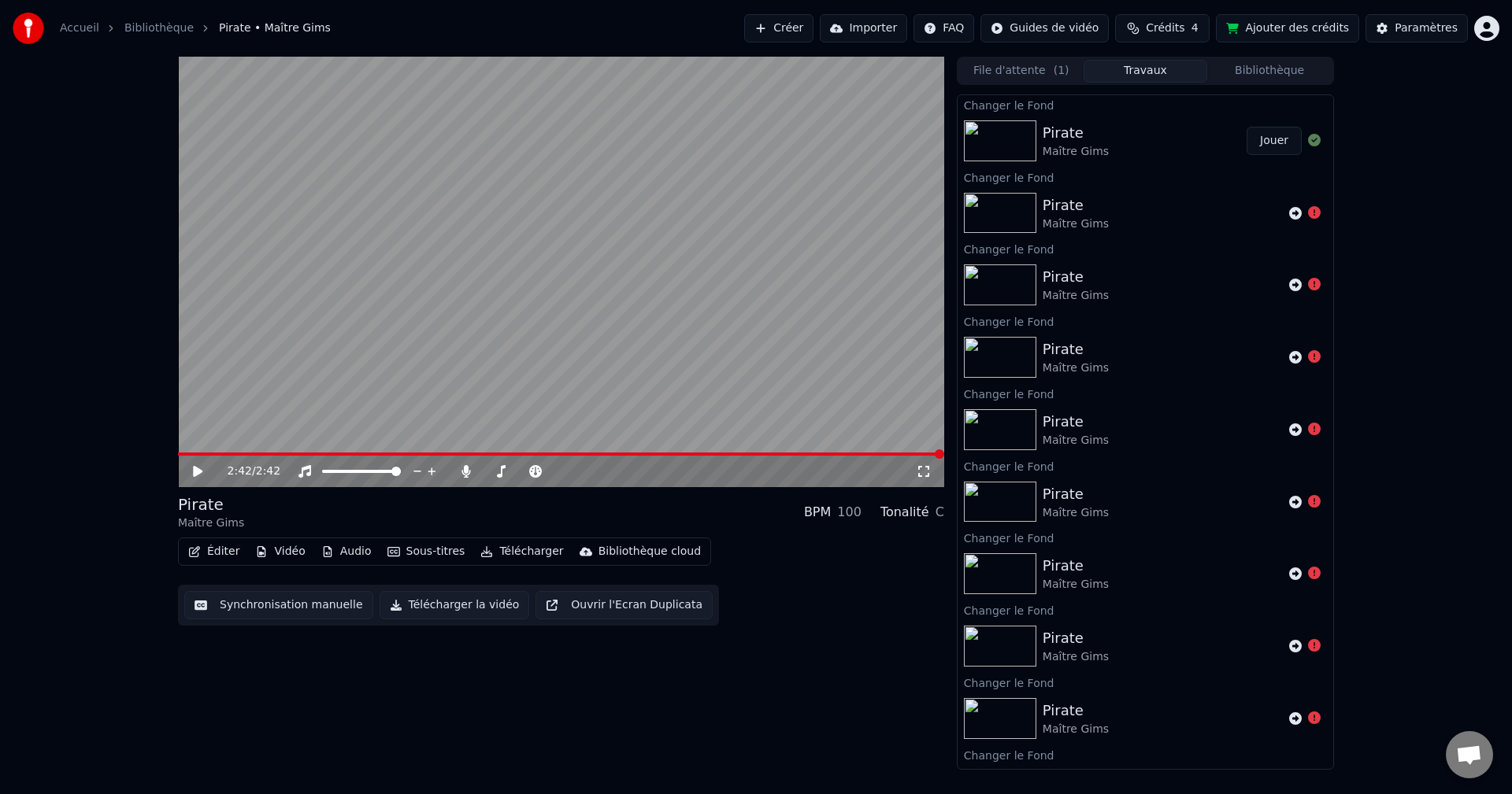
click at [1268, 140] on button "Jouer" at bounding box center [1274, 141] width 55 height 28
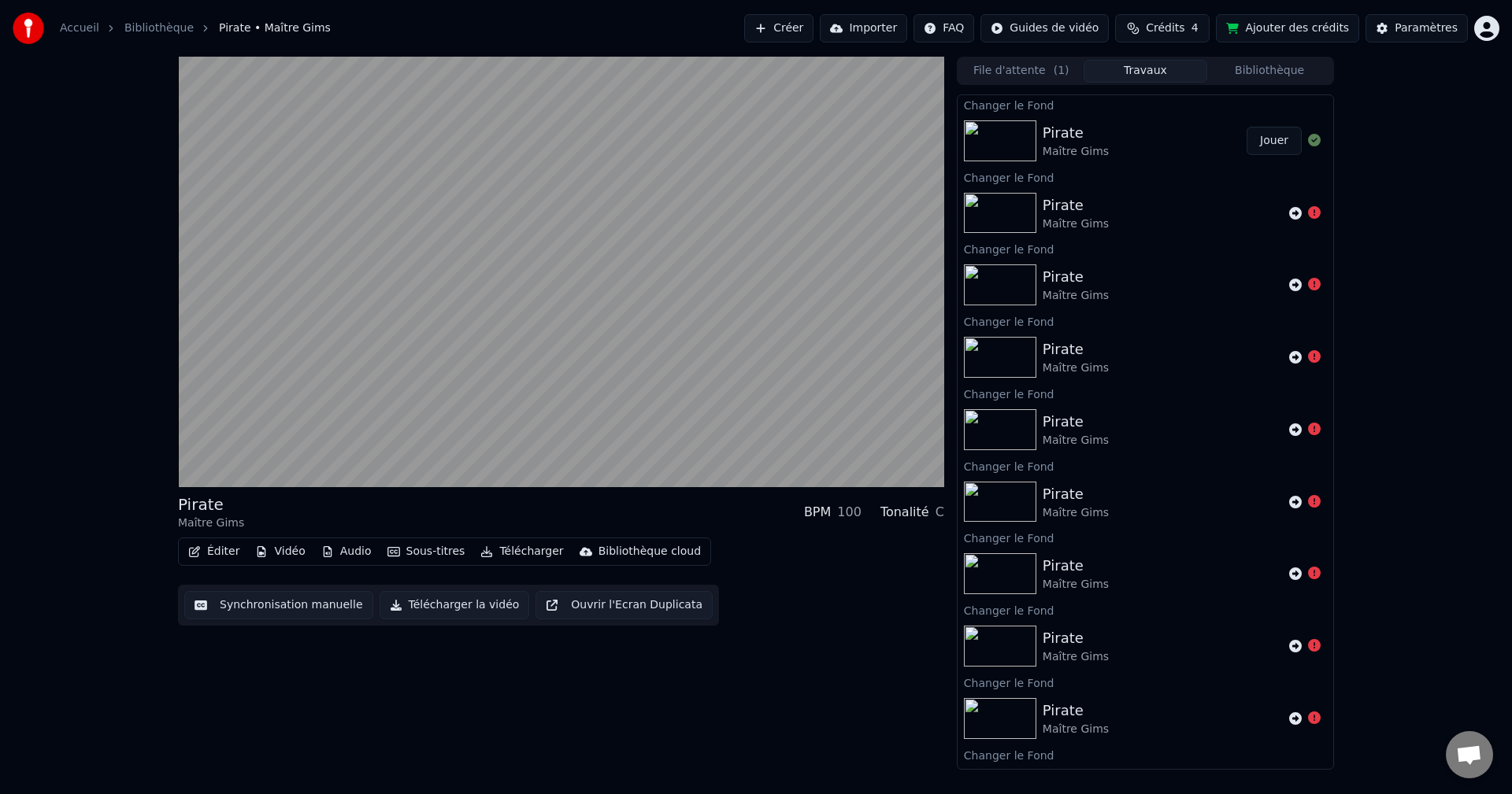
click at [434, 614] on button "Télécharger la vidéo" at bounding box center [455, 605] width 151 height 28
click at [32, 652] on div "Pirate Maître Gims BPM 100 Tonalité C Éditer Vidéo Audio Sous-titres Télécharge…" at bounding box center [756, 413] width 1512 height 713
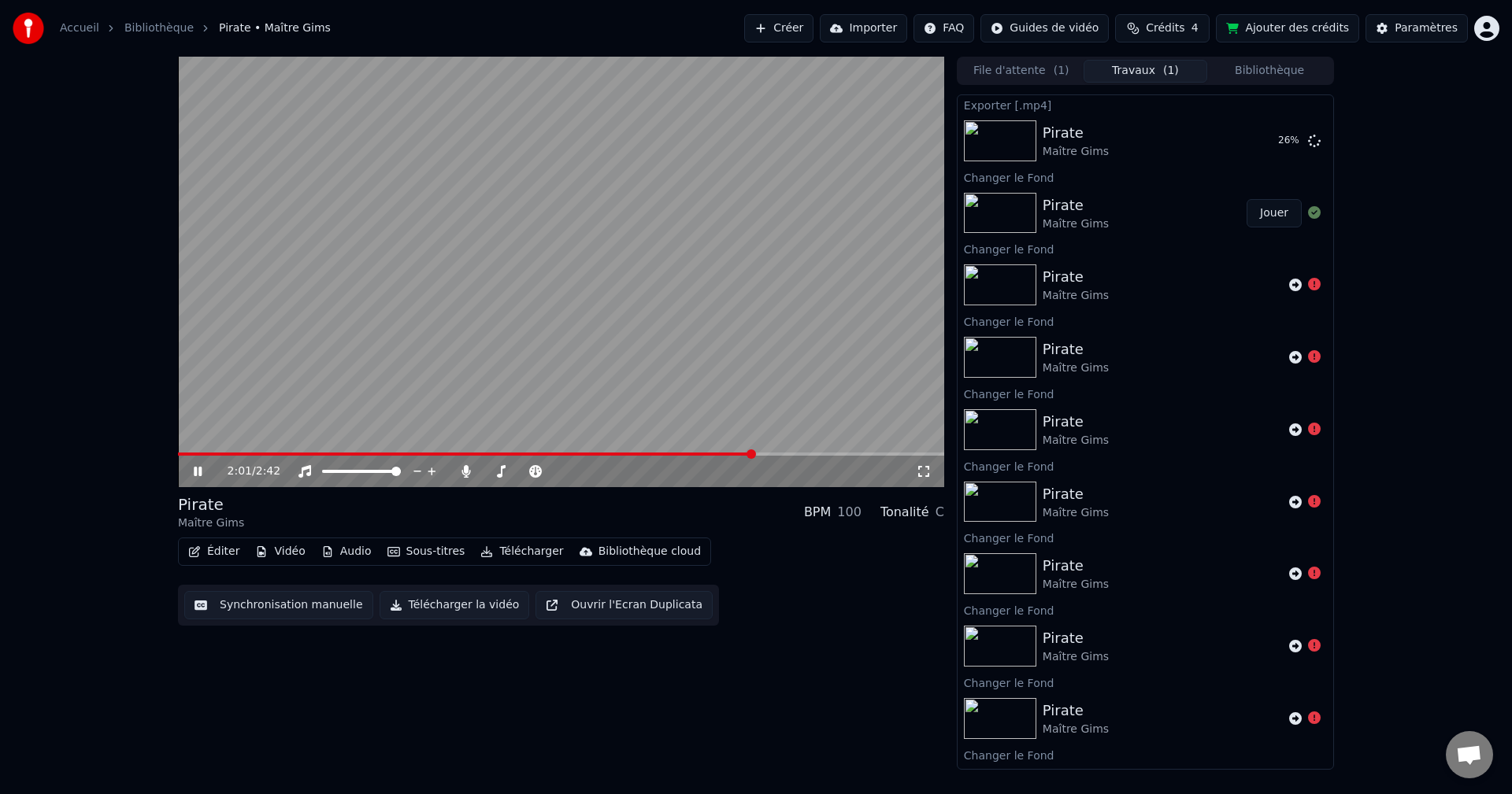
click at [197, 474] on icon at bounding box center [198, 471] width 8 height 9
click at [105, 603] on div "2:01 / 2:42 Pirate Maître Gims BPM 100 Tonalité C Éditer Vidéo Audio Sous-titre…" at bounding box center [756, 413] width 1512 height 713
click at [1249, 136] on button "Afficher" at bounding box center [1267, 141] width 69 height 28
click at [1464, 144] on div "2:01 / 2:42 Pirate Maître Gims BPM 100 Tonalité C Éditer Vidéo Audio Sous-titre…" at bounding box center [756, 413] width 1512 height 713
click at [1483, 21] on html "Accueil Bibliothèque Pirate • Maître Gims Créer Importer FAQ Guides de vidéo Cr…" at bounding box center [756, 397] width 1512 height 794
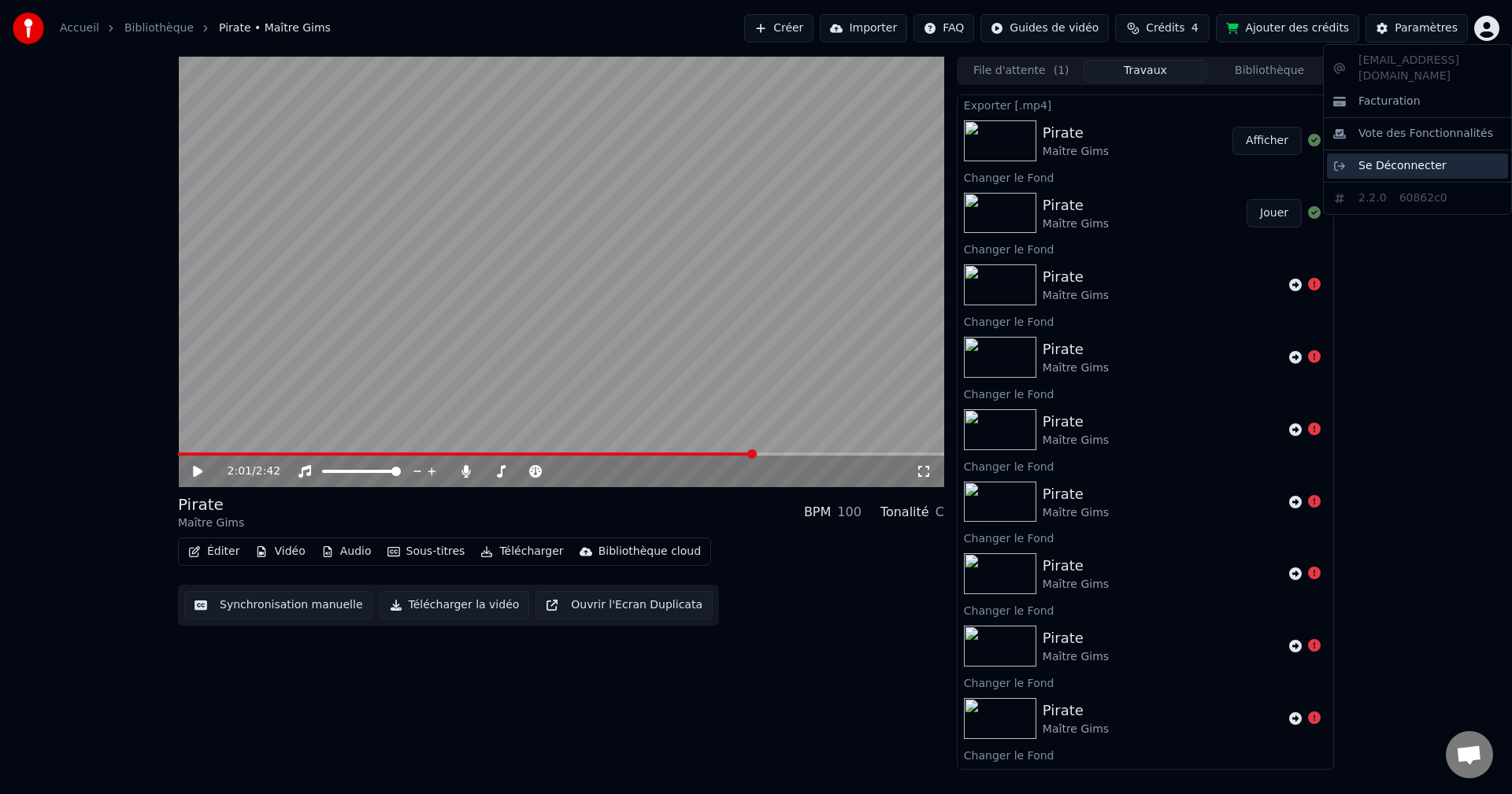
click at [1421, 158] on span "Se Déconnecter" at bounding box center [1402, 166] width 88 height 16
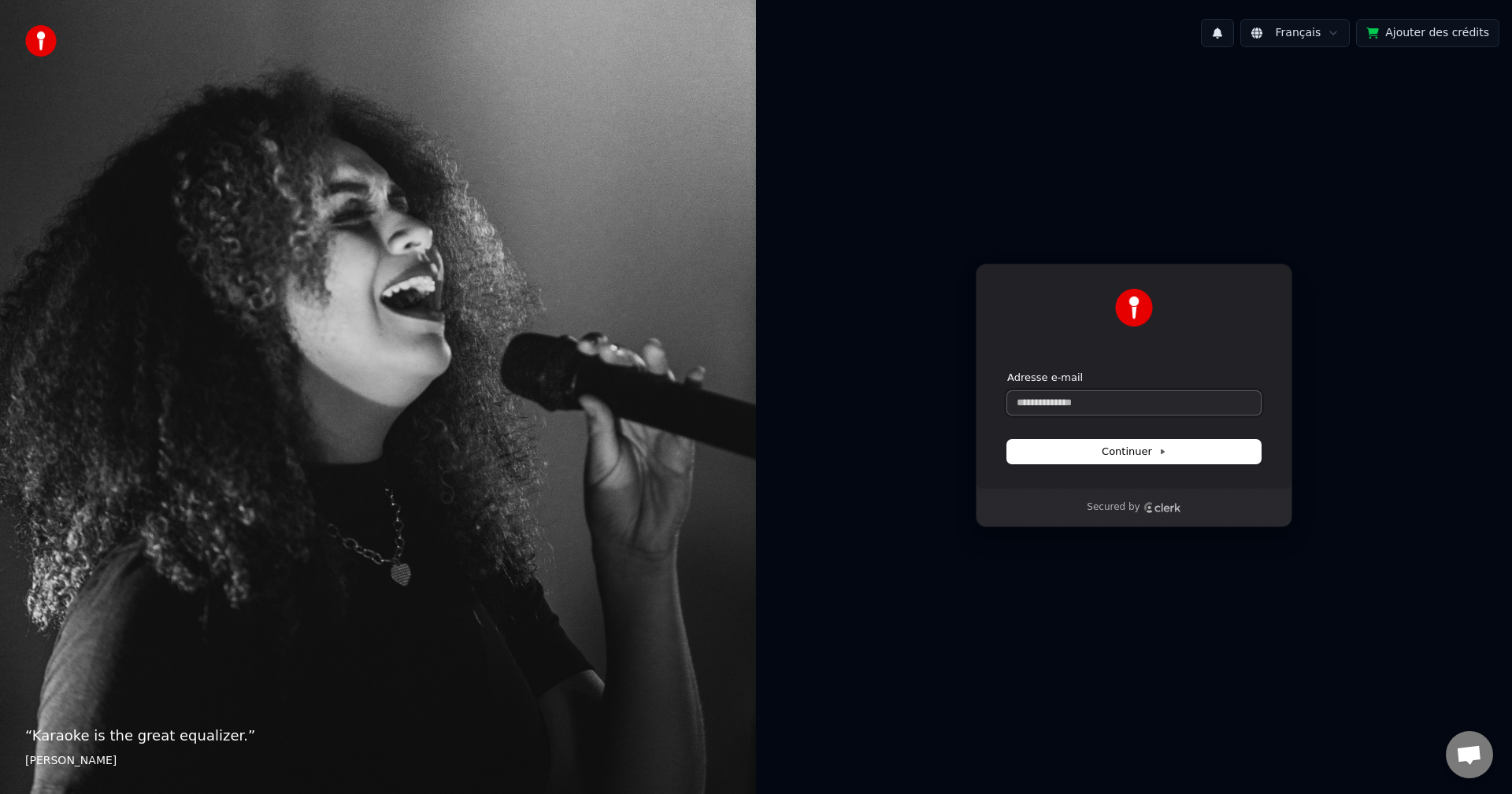
click at [1076, 402] on input "Adresse e-mail" at bounding box center [1134, 403] width 254 height 24
click at [1146, 454] on span "Continuer" at bounding box center [1134, 451] width 64 height 14
type input "**********"
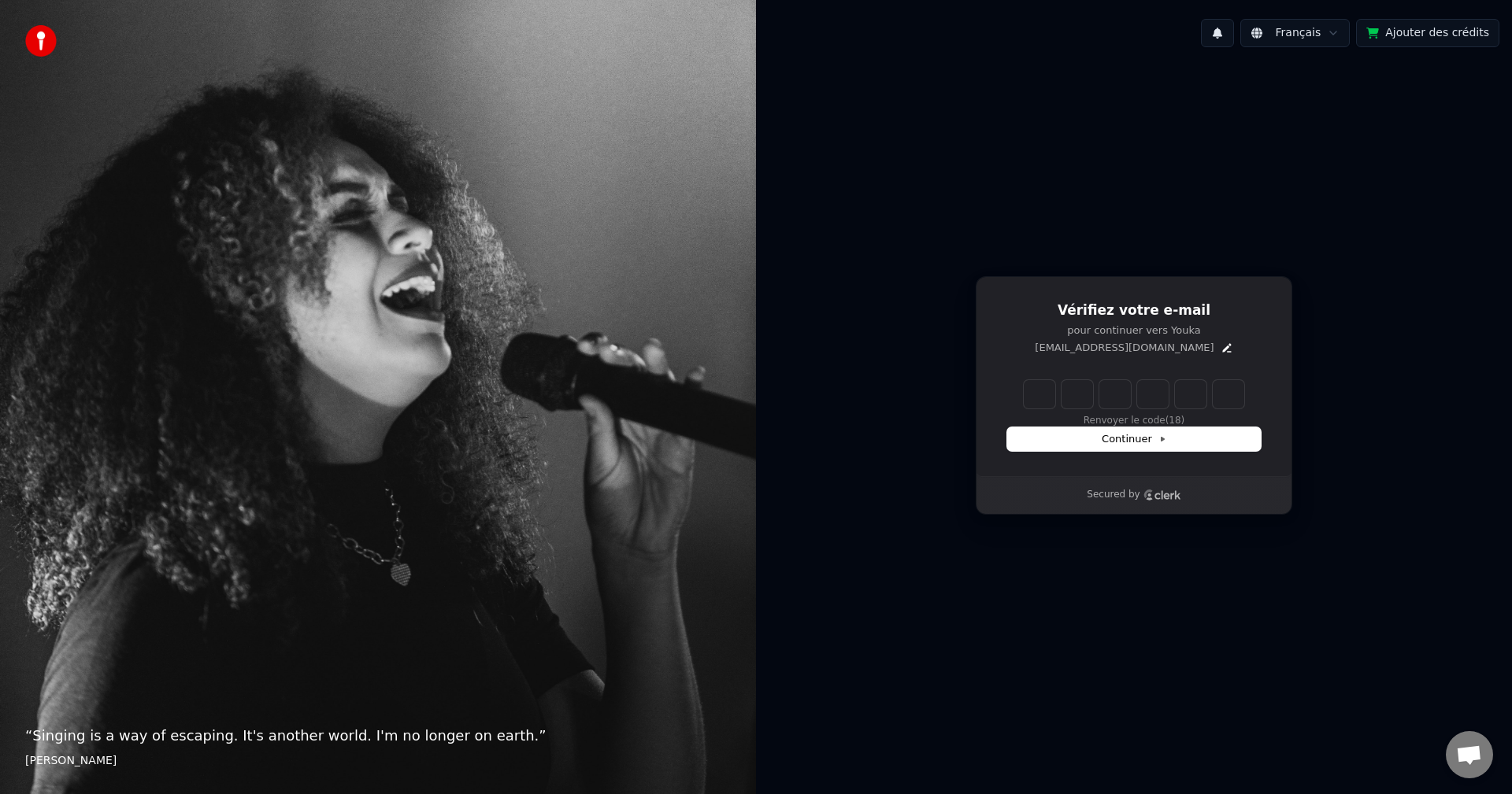
click at [1044, 390] on input "Enter verification code" at bounding box center [1134, 395] width 221 height 28
paste input "******"
type input "******"
